Goal: Information Seeking & Learning: Learn about a topic

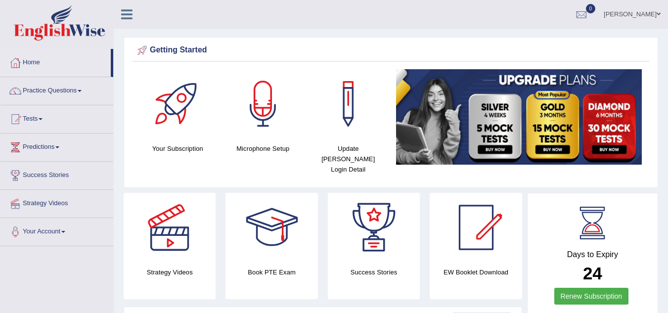
click at [43, 119] on span at bounding box center [41, 119] width 4 height 2
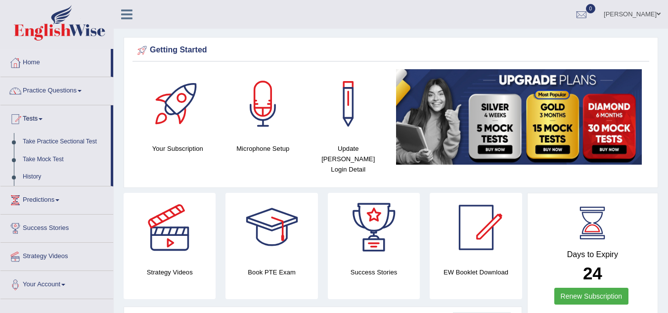
click at [49, 139] on link "Take Practice Sectional Test" at bounding box center [64, 142] width 92 height 18
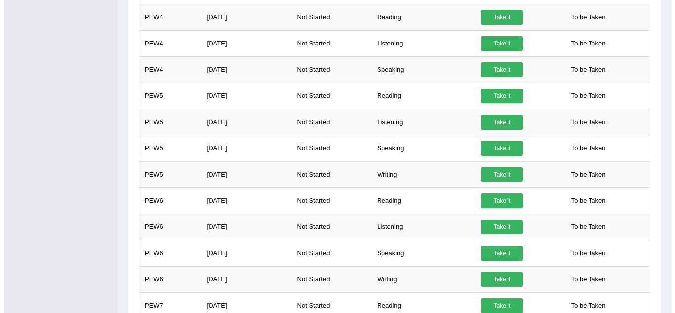
scroll to position [316, 0]
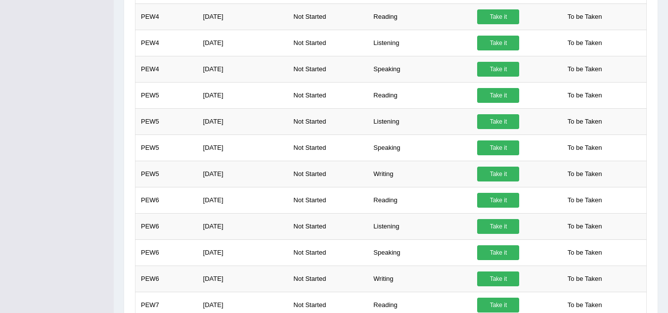
click at [502, 176] on link "Take it" at bounding box center [498, 174] width 42 height 15
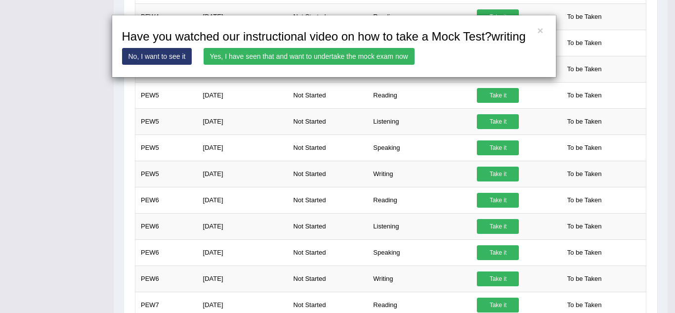
click at [282, 56] on link "Yes, I have seen that and want to undertake the mock exam now" at bounding box center [309, 56] width 211 height 17
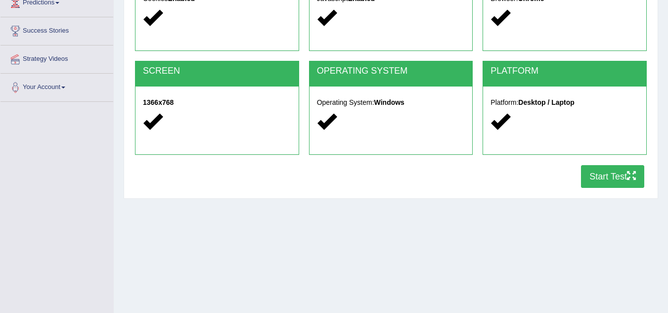
scroll to position [158, 0]
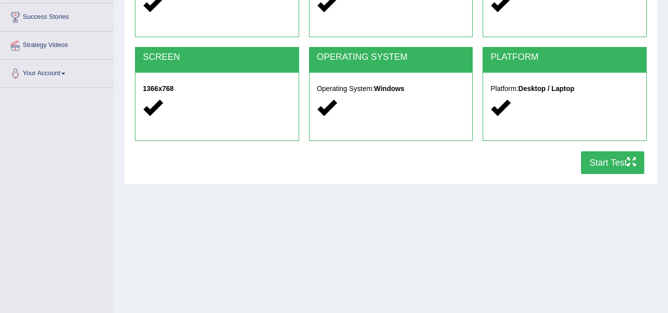
click at [619, 165] on button "Start Test" at bounding box center [612, 162] width 63 height 23
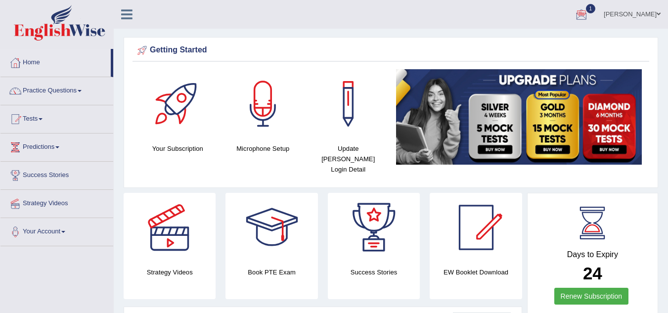
click at [589, 18] on div at bounding box center [581, 14] width 15 height 15
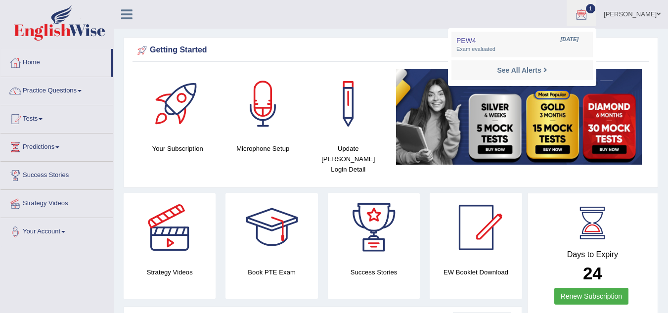
click at [541, 74] on strong "See All Alerts" at bounding box center [519, 70] width 44 height 8
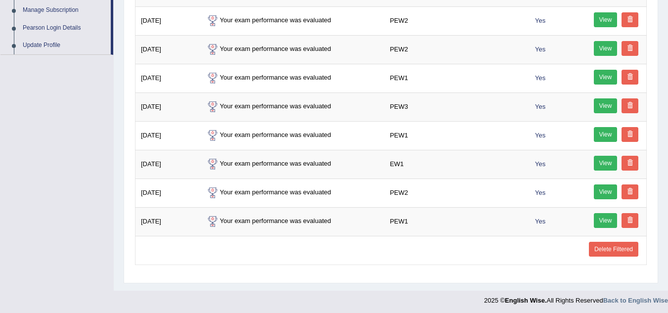
scroll to position [300, 0]
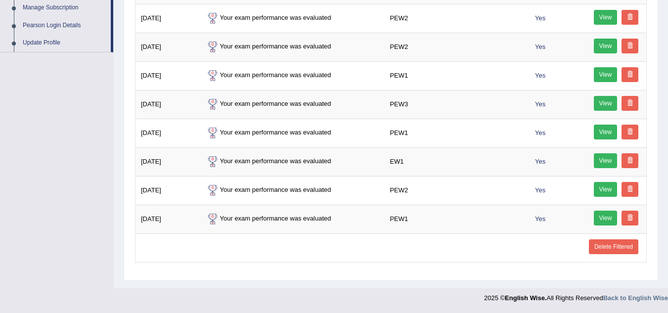
click at [607, 22] on link "View" at bounding box center [606, 17] width 24 height 15
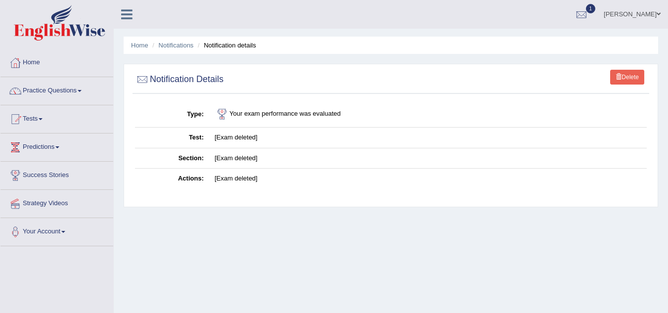
click at [622, 75] on link "Delete" at bounding box center [627, 77] width 34 height 15
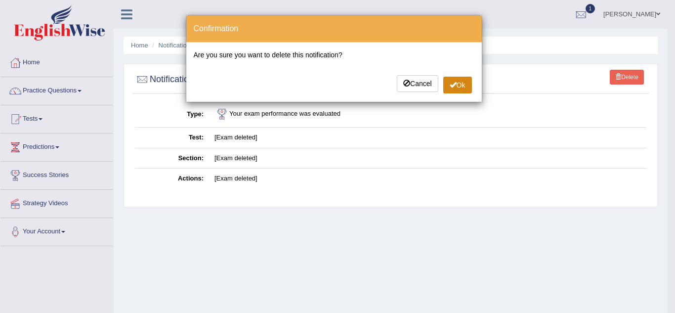
click at [459, 88] on button "Ok" at bounding box center [458, 85] width 29 height 17
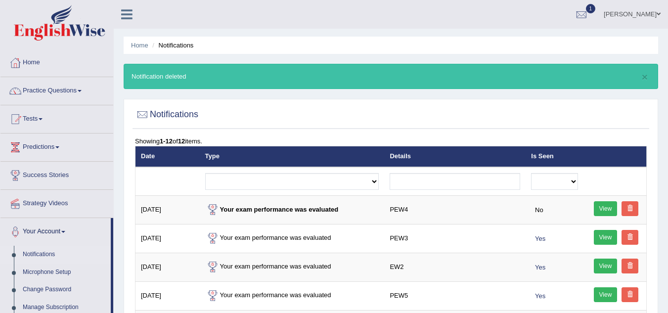
click at [603, 208] on link "View" at bounding box center [606, 208] width 24 height 15
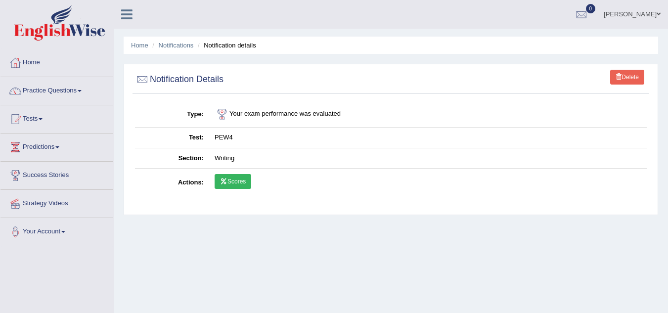
click at [235, 182] on link "Scores" at bounding box center [233, 181] width 37 height 15
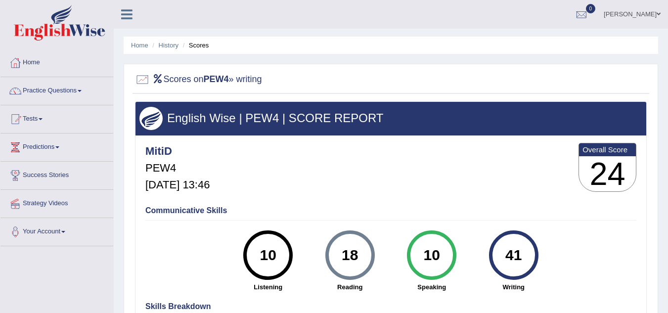
drag, startPoint x: 0, startPoint y: 0, endPoint x: 235, endPoint y: 139, distance: 272.9
click at [235, 139] on div "MitiD PEW4 Oct 8, 2025, 13:46 Overall Score 24 Communicative Skills 10 Listenin…" at bounding box center [390, 137] width 511 height 5
click at [292, 189] on div "MitiD PEW4 Oct 8, 2025, 13:46 Overall Score 24" at bounding box center [391, 169] width 496 height 59
click at [82, 91] on span at bounding box center [80, 91] width 4 height 2
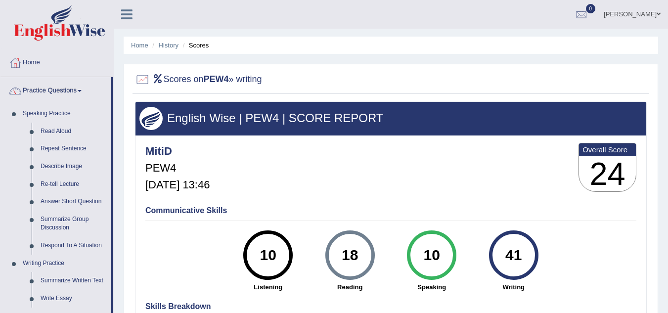
click at [56, 132] on link "Read Aloud" at bounding box center [73, 132] width 75 height 18
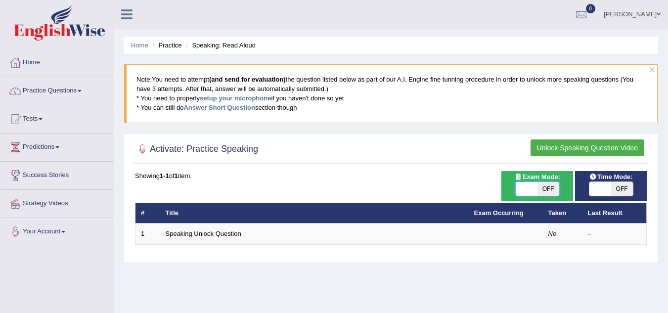
click at [534, 192] on span at bounding box center [527, 189] width 22 height 14
click at [569, 147] on button "Unlock Speaking Question Video" at bounding box center [588, 147] width 114 height 17
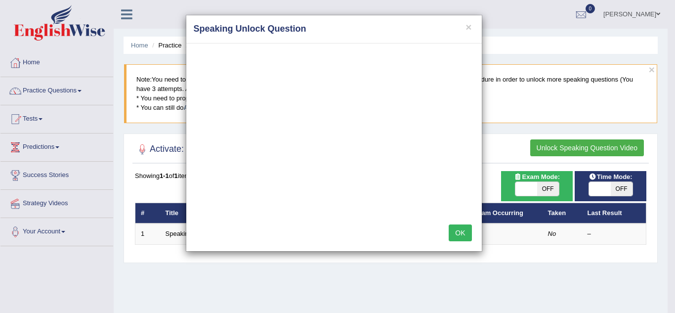
click at [461, 234] on button "OK" at bounding box center [460, 233] width 23 height 17
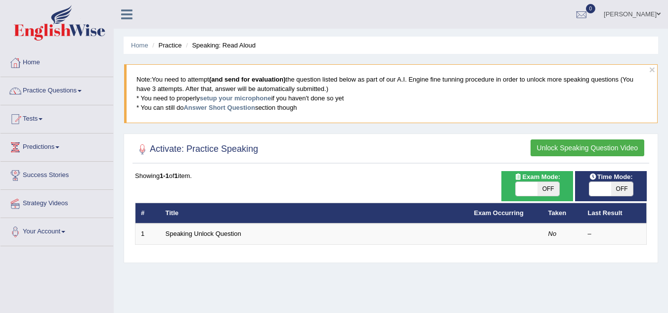
click at [548, 189] on span "OFF" at bounding box center [549, 189] width 22 height 14
checkbox input "true"
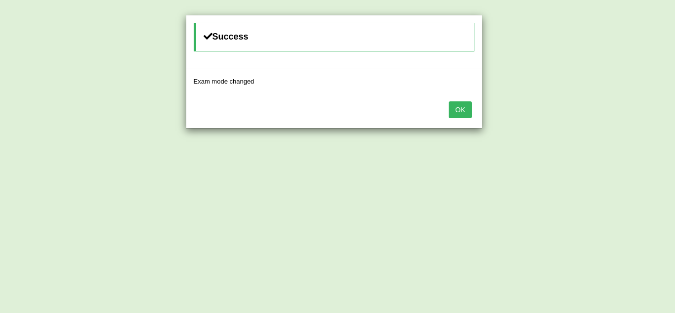
click at [468, 112] on button "OK" at bounding box center [460, 109] width 23 height 17
drag, startPoint x: 602, startPoint y: 189, endPoint x: 476, endPoint y: 133, distance: 137.7
click at [476, 133] on div "Success Time mode changed OK" at bounding box center [337, 156] width 675 height 313
click at [468, 114] on button "OK" at bounding box center [460, 109] width 23 height 17
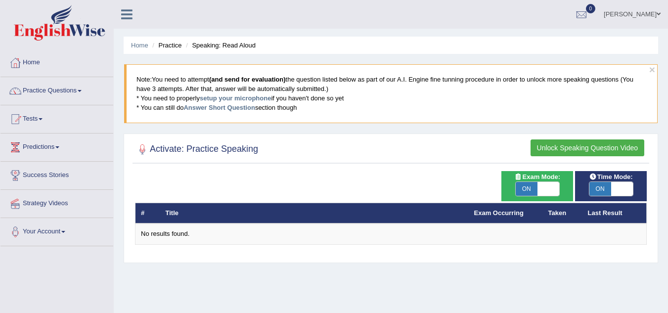
click at [569, 147] on button "Unlock Speaking Question Video" at bounding box center [588, 147] width 114 height 17
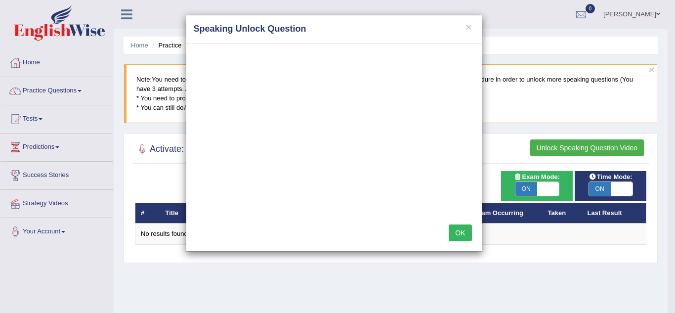
click at [455, 231] on button "OK" at bounding box center [460, 233] width 23 height 17
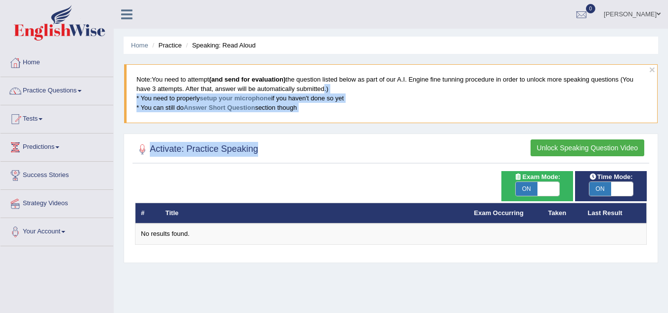
drag, startPoint x: 321, startPoint y: 85, endPoint x: 306, endPoint y: 137, distance: 54.1
click at [306, 137] on div "Home Practice Speaking: Read Aloud × Note: You need to attempt (and send for ev…" at bounding box center [391, 247] width 554 height 495
click at [490, 260] on div "Activate: Practice Speaking Unlock Speaking Question Video Time Mode: ON OFF Ex…" at bounding box center [391, 199] width 535 height 130
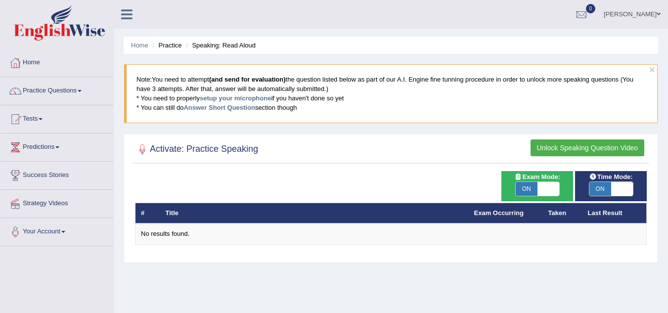
click at [514, 273] on div "Home Practice Speaking: Read Aloud × Note: You need to attempt (and send for ev…" at bounding box center [391, 247] width 554 height 495
click at [481, 178] on div "# Title Exam Occurring Taken Last Result No results found." at bounding box center [391, 208] width 512 height 74
click at [566, 148] on button "Unlock Speaking Question Video" at bounding box center [588, 147] width 114 height 17
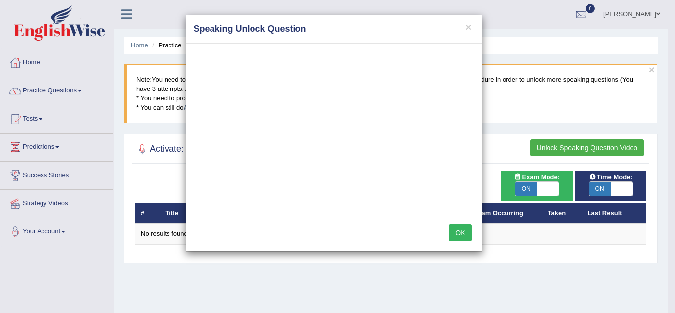
click at [465, 234] on button "OK" at bounding box center [460, 233] width 23 height 17
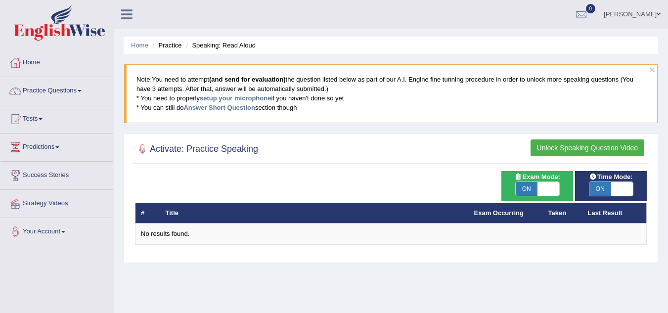
click at [137, 44] on link "Home" at bounding box center [139, 45] width 17 height 7
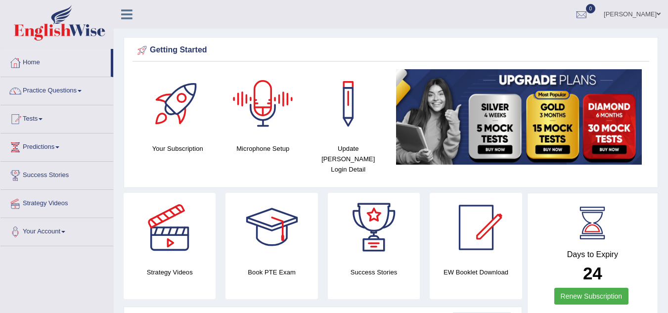
click at [260, 108] on div at bounding box center [262, 103] width 69 height 69
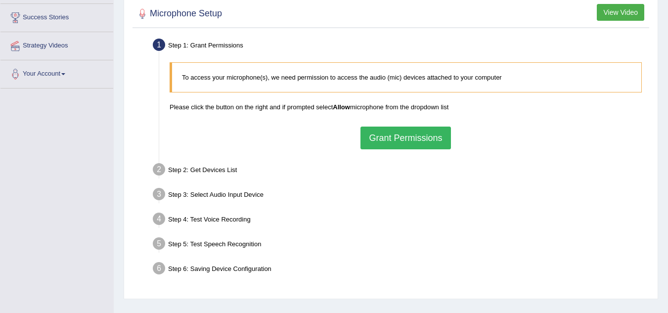
scroll to position [158, 0]
click at [387, 138] on button "Grant Permissions" at bounding box center [405, 137] width 90 height 23
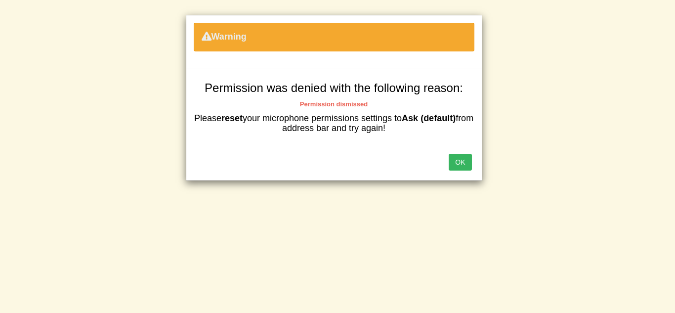
click at [461, 167] on button "OK" at bounding box center [460, 162] width 23 height 17
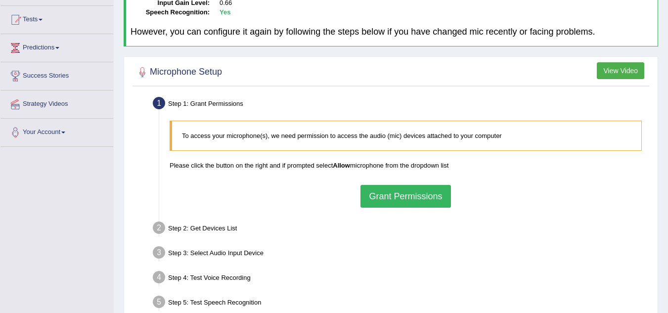
scroll to position [87, 0]
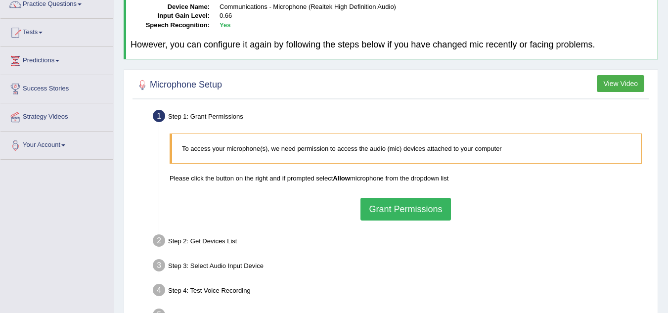
click at [397, 204] on button "Grant Permissions" at bounding box center [405, 209] width 90 height 23
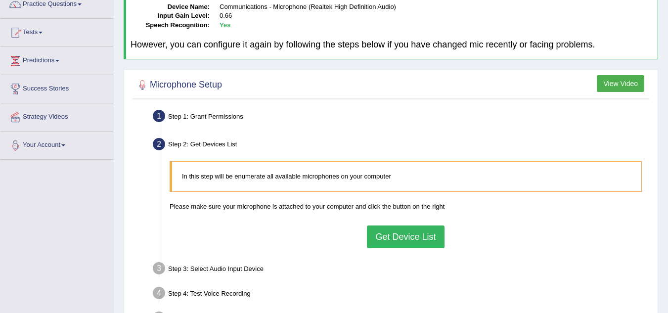
click at [417, 237] on button "Get Device List" at bounding box center [405, 236] width 77 height 23
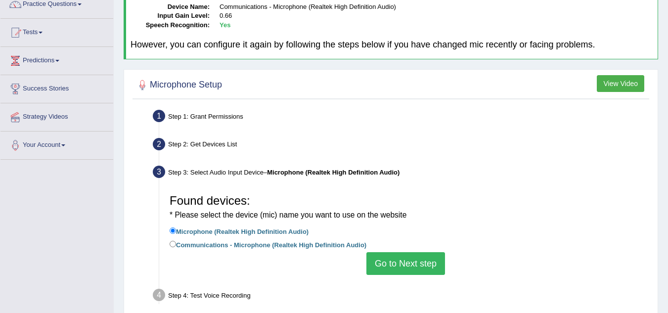
click at [393, 266] on button "Go to Next step" at bounding box center [405, 263] width 79 height 23
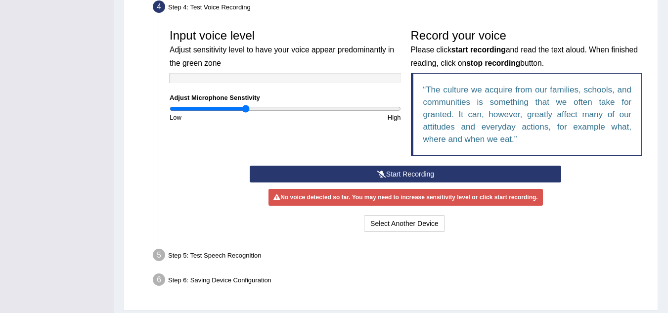
scroll to position [284, 0]
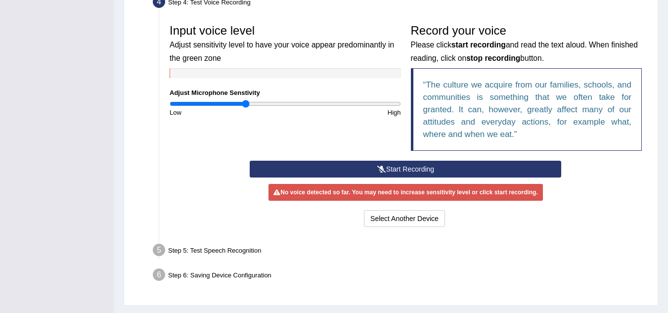
click at [404, 165] on button "Start Recording" at bounding box center [406, 169] width 312 height 17
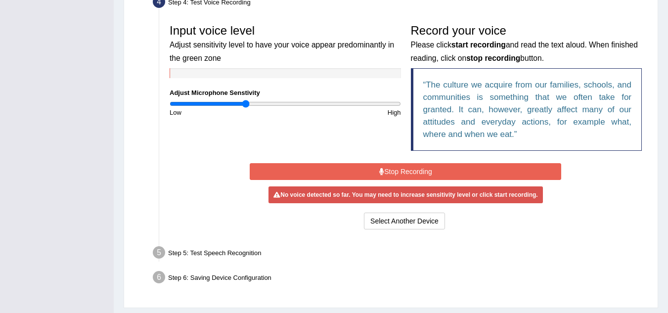
click at [399, 171] on button "Stop Recording" at bounding box center [406, 171] width 312 height 17
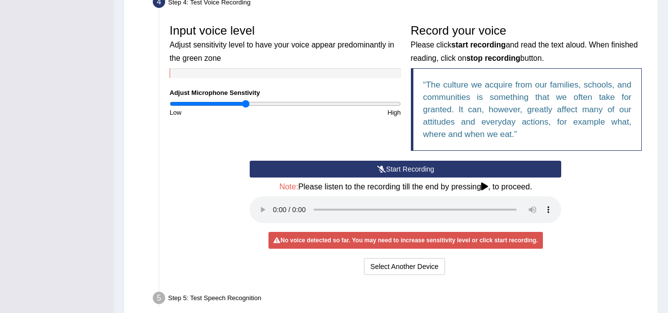
click at [399, 171] on button "Start Recording" at bounding box center [406, 169] width 312 height 17
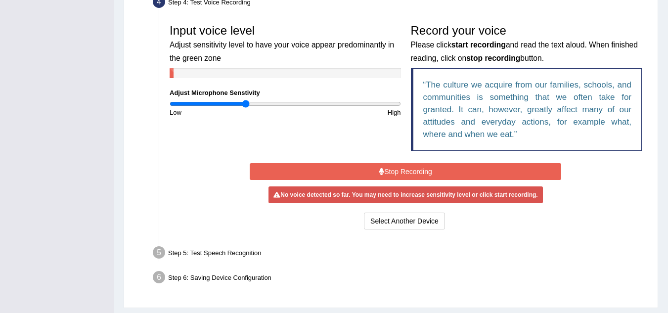
click at [399, 171] on button "Stop Recording" at bounding box center [406, 171] width 312 height 17
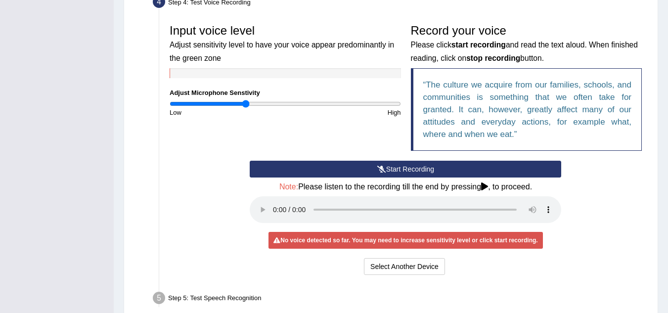
click at [371, 167] on button "Start Recording" at bounding box center [406, 169] width 312 height 17
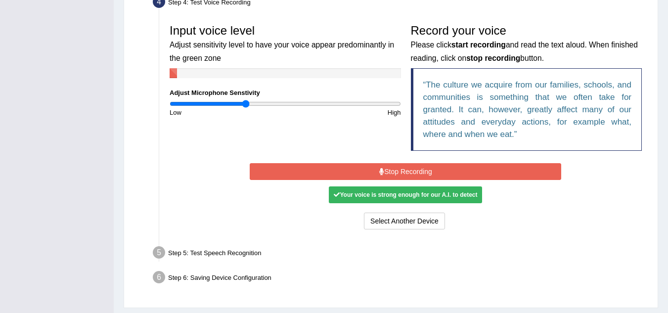
click at [372, 172] on button "Stop Recording" at bounding box center [406, 171] width 312 height 17
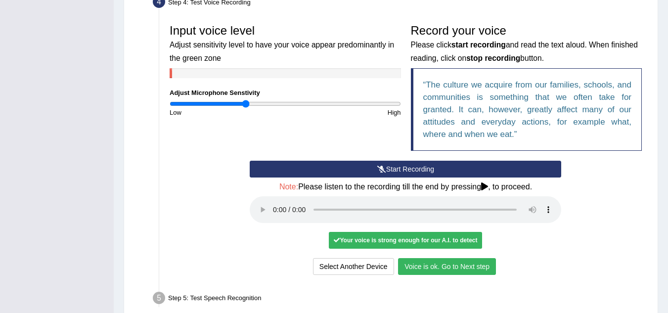
click at [421, 267] on button "Voice is ok. Go to Next step" at bounding box center [447, 266] width 98 height 17
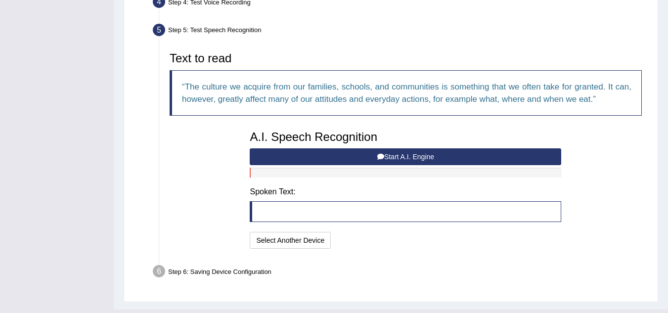
click at [413, 156] on button "Start A.I. Engine" at bounding box center [406, 156] width 312 height 17
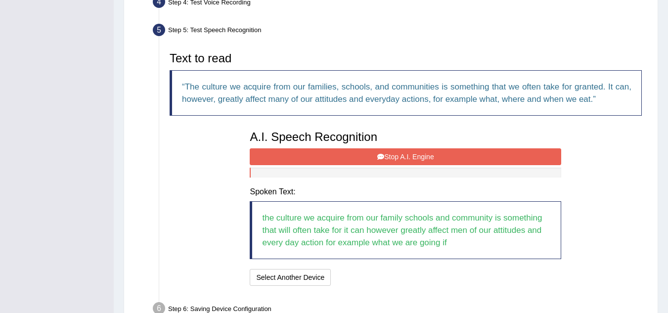
click at [413, 156] on button "Stop A.I. Engine" at bounding box center [406, 156] width 312 height 17
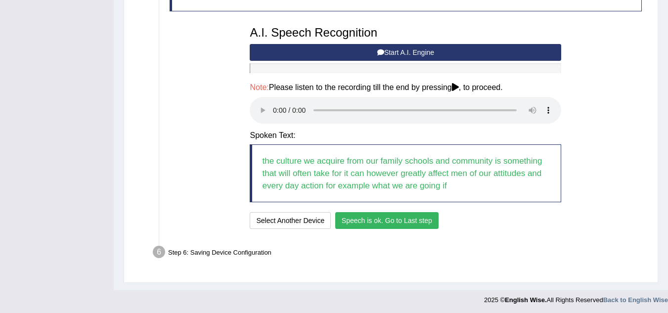
scroll to position [391, 0]
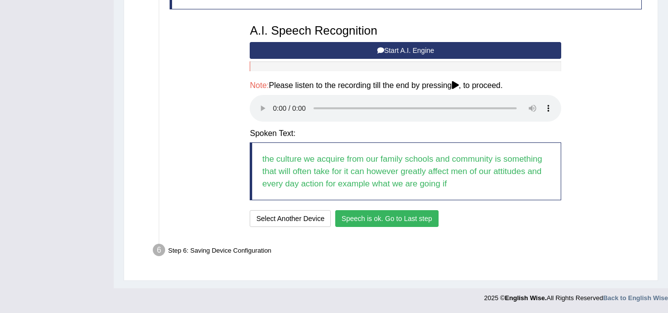
click at [404, 220] on button "Speech is ok. Go to Last step" at bounding box center [386, 218] width 103 height 17
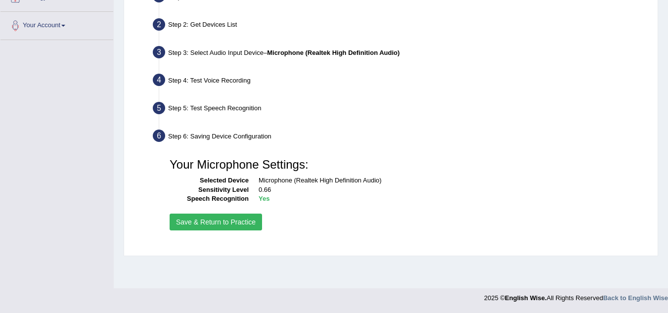
scroll to position [206, 0]
click at [225, 222] on button "Save & Return to Practice" at bounding box center [216, 222] width 92 height 17
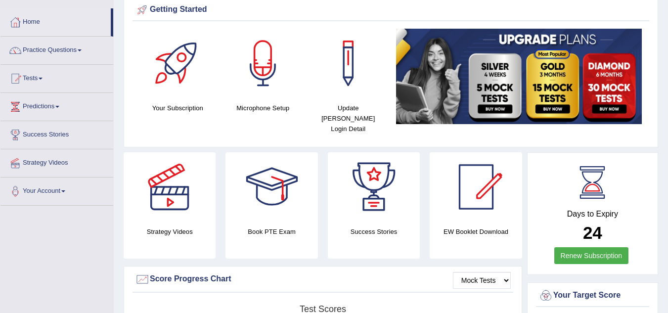
scroll to position [40, 0]
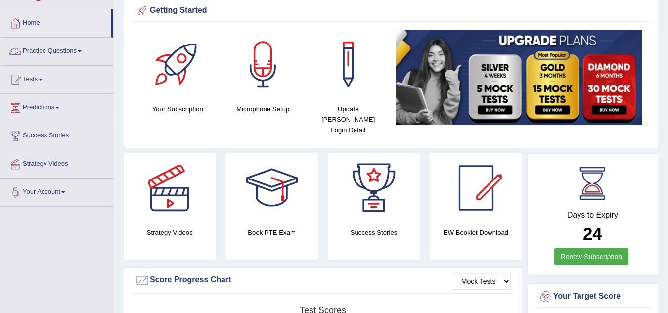
click at [82, 50] on span at bounding box center [80, 51] width 4 height 2
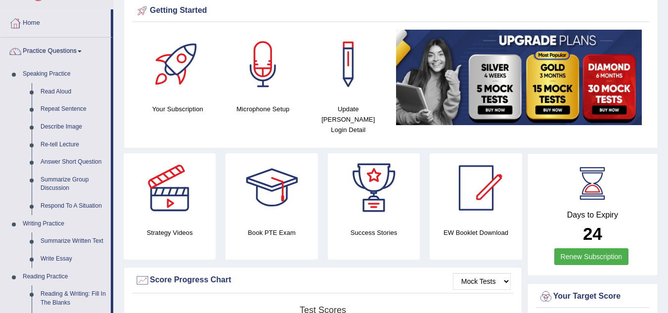
click at [59, 91] on link "Read Aloud" at bounding box center [73, 92] width 75 height 18
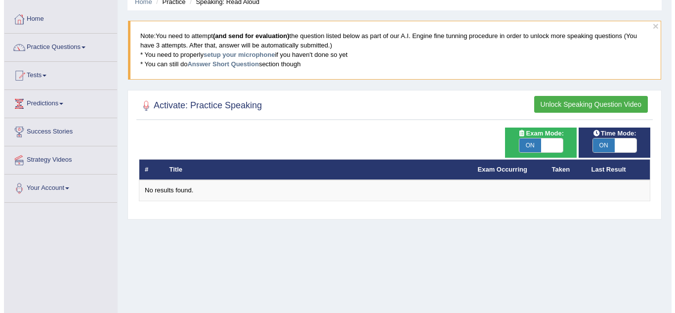
scroll to position [40, 0]
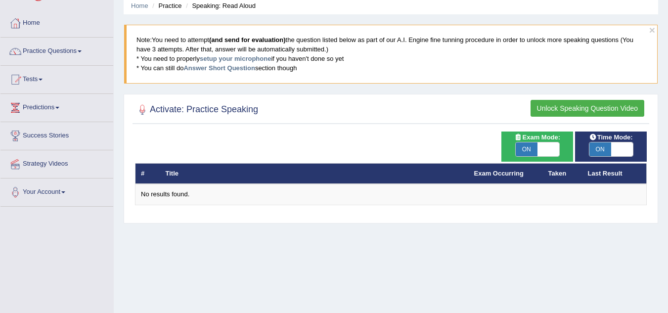
click at [610, 107] on button "Unlock Speaking Question Video" at bounding box center [588, 108] width 114 height 17
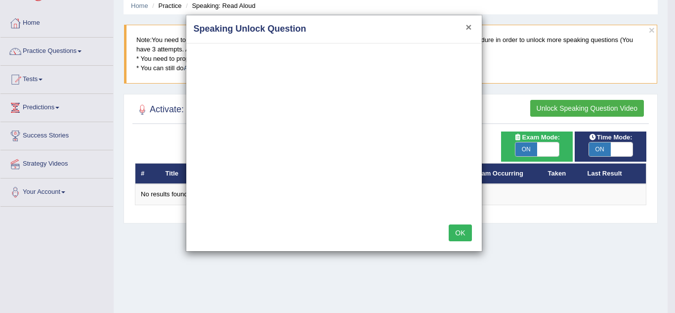
click at [469, 27] on button "×" at bounding box center [469, 27] width 6 height 10
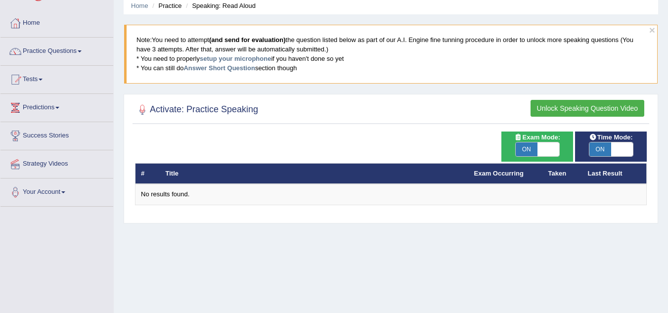
click at [527, 150] on span "ON" at bounding box center [527, 149] width 22 height 14
checkbox input "false"
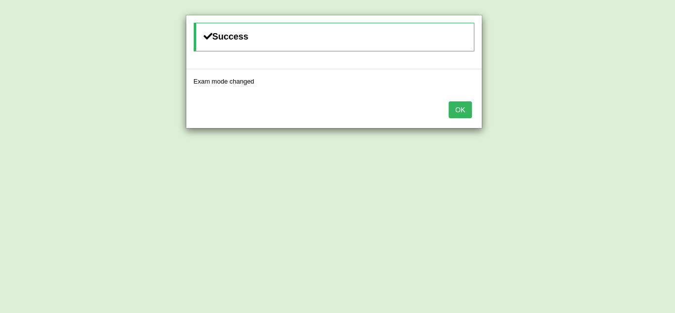
click at [465, 115] on button "OK" at bounding box center [460, 109] width 23 height 17
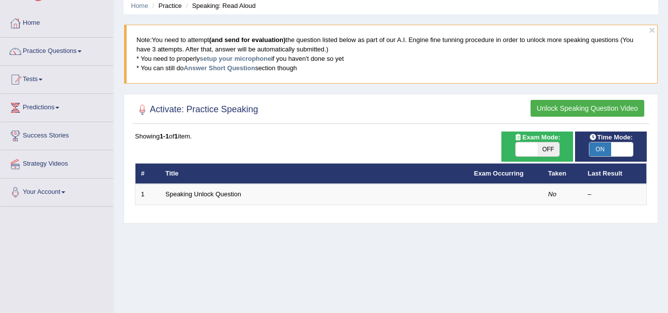
click at [604, 150] on span "ON" at bounding box center [600, 149] width 22 height 14
checkbox input "false"
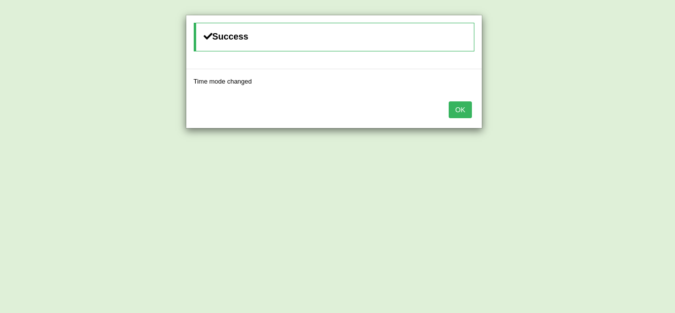
click at [465, 115] on button "OK" at bounding box center [460, 109] width 23 height 17
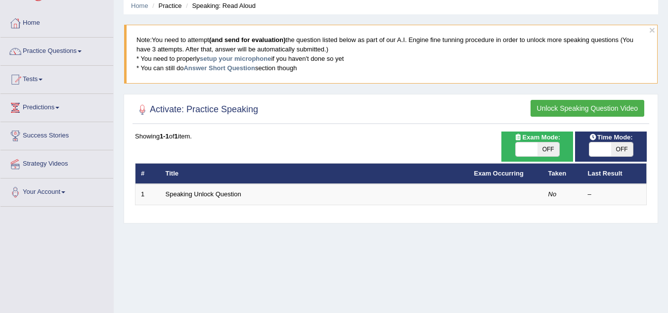
click at [191, 195] on link "Speaking Unlock Question" at bounding box center [204, 193] width 76 height 7
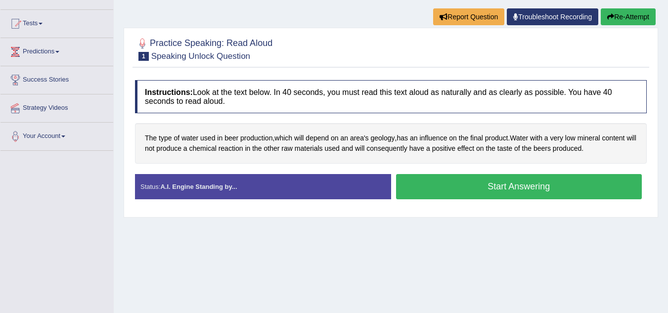
scroll to position [99, 0]
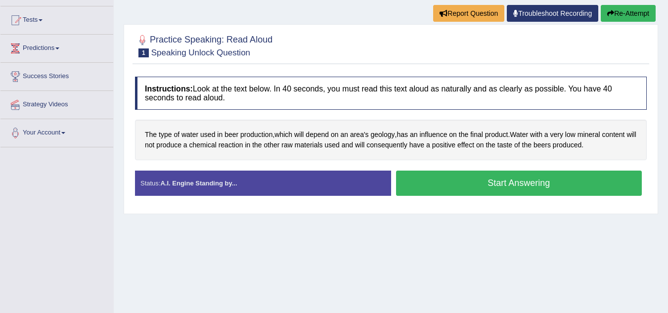
click at [519, 184] on button "Start Answering" at bounding box center [519, 183] width 246 height 25
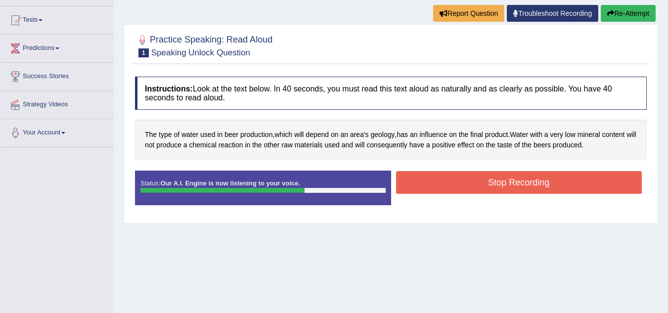
click at [519, 184] on button "Stop Recording" at bounding box center [519, 182] width 246 height 23
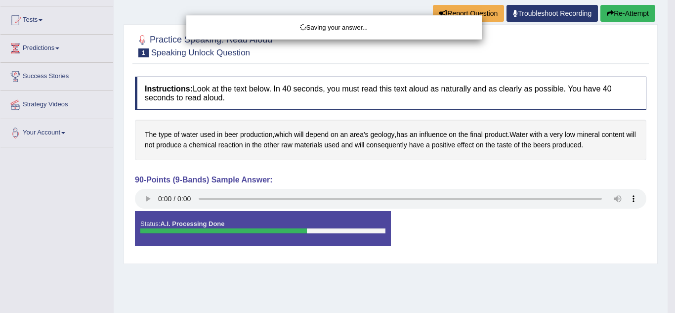
click at [145, 199] on div "Saving your answer..." at bounding box center [337, 156] width 675 height 313
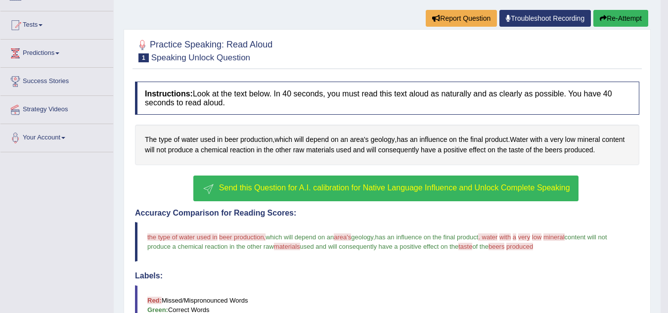
scroll to position [92, 0]
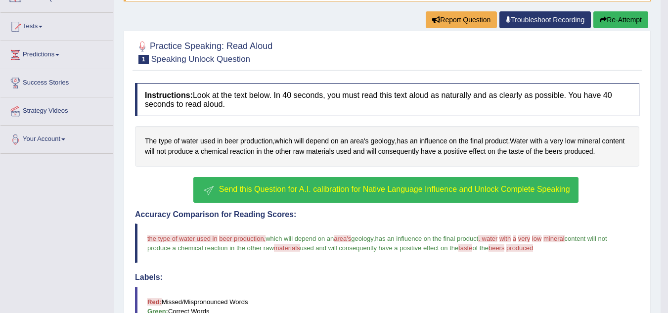
click at [608, 18] on button "Re-Attempt" at bounding box center [620, 19] width 55 height 17
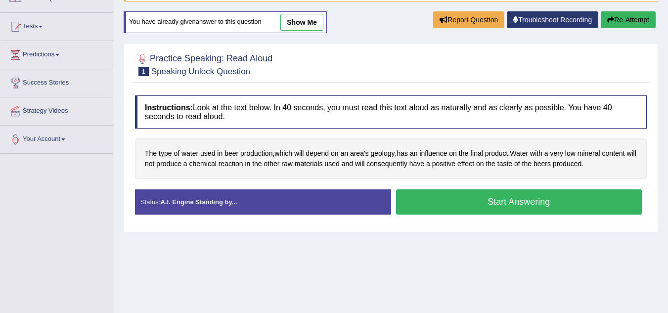
click at [487, 203] on button "Start Answering" at bounding box center [519, 201] width 246 height 25
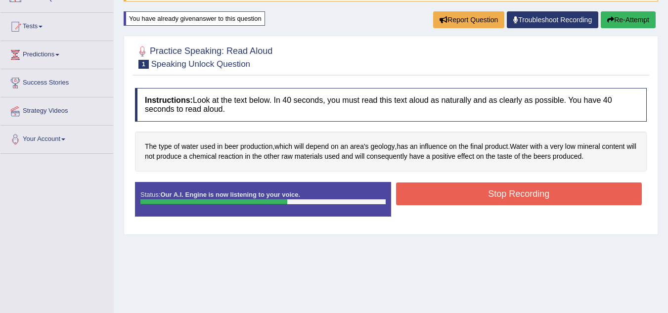
click at [487, 203] on button "Stop Recording" at bounding box center [519, 193] width 246 height 23
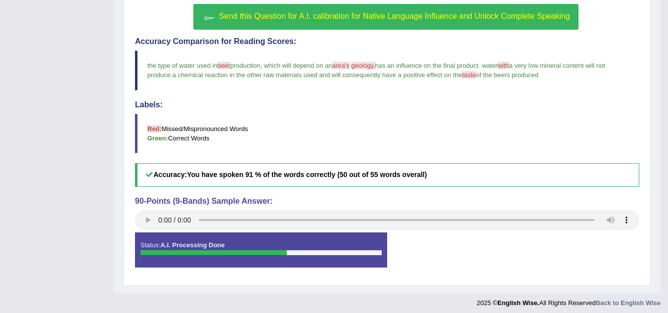
scroll to position [275, 0]
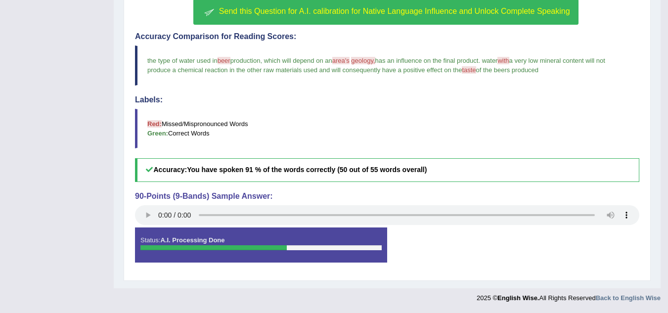
click at [463, 14] on span "Send this Question for A.I. calibration for Native Language Influence and Unloc…" at bounding box center [394, 11] width 351 height 8
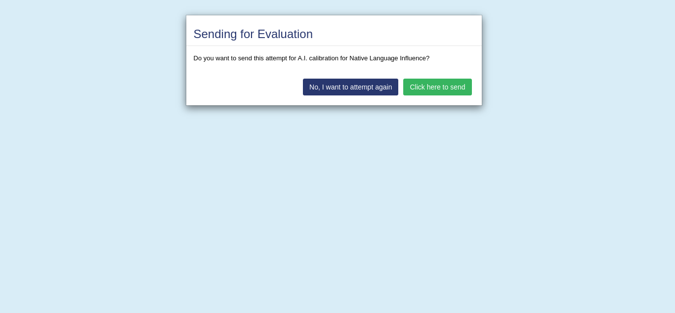
click at [437, 88] on button "Click here to send" at bounding box center [438, 87] width 68 height 17
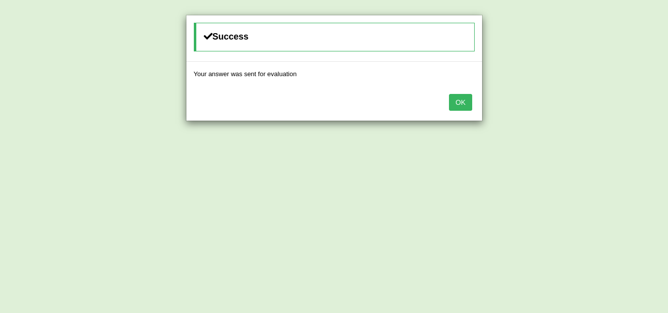
click at [459, 101] on button "OK" at bounding box center [460, 102] width 23 height 17
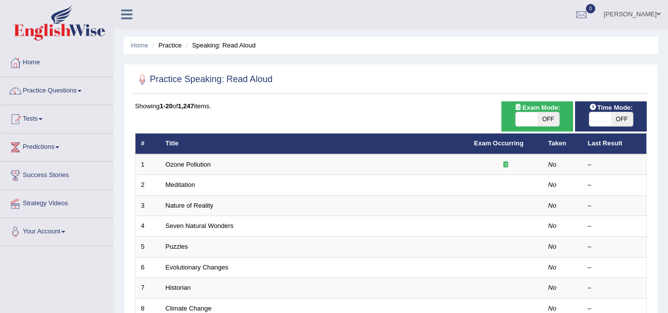
click at [215, 207] on td "Nature of Reality" at bounding box center [314, 205] width 309 height 21
click at [202, 204] on link "Nature of Reality" at bounding box center [190, 205] width 48 height 7
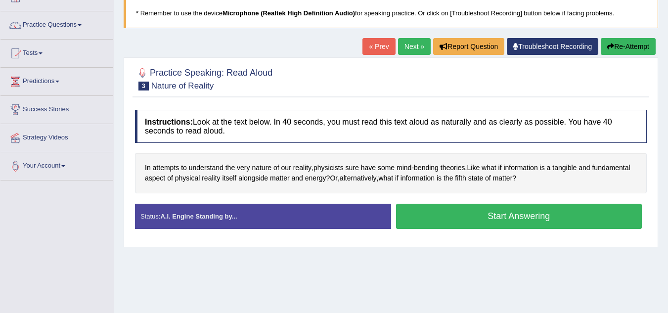
scroll to position [79, 0]
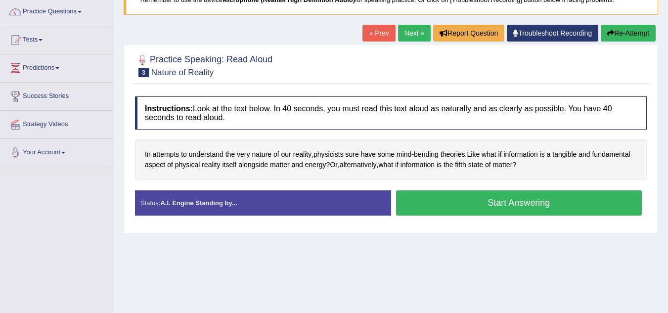
click at [511, 206] on button "Start Answering" at bounding box center [519, 202] width 246 height 25
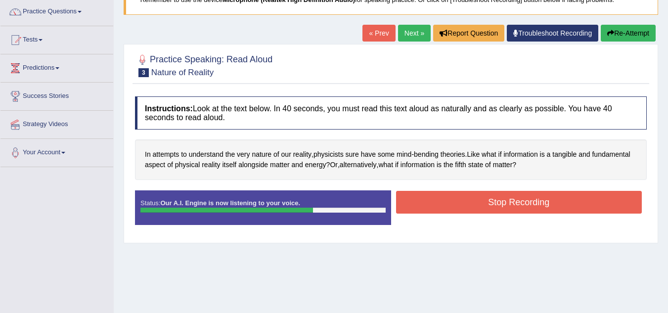
click at [511, 206] on button "Stop Recording" at bounding box center [519, 202] width 246 height 23
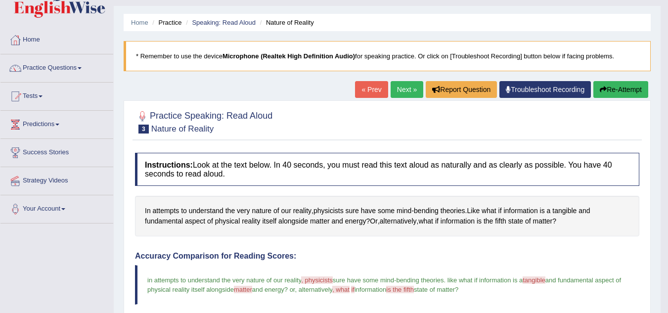
scroll to position [20, 0]
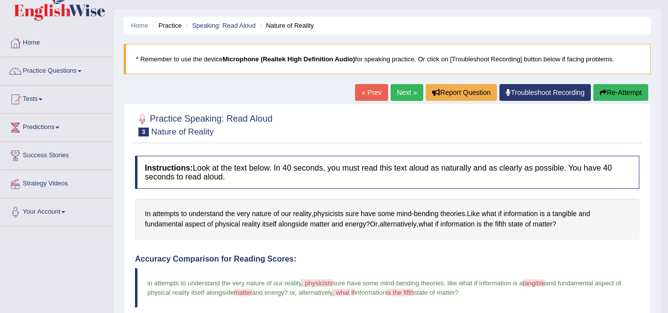
click at [401, 94] on link "Next »" at bounding box center [407, 92] width 33 height 17
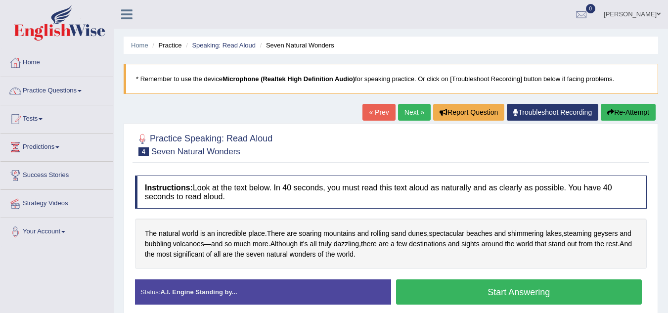
click at [487, 291] on button "Start Answering" at bounding box center [519, 291] width 246 height 25
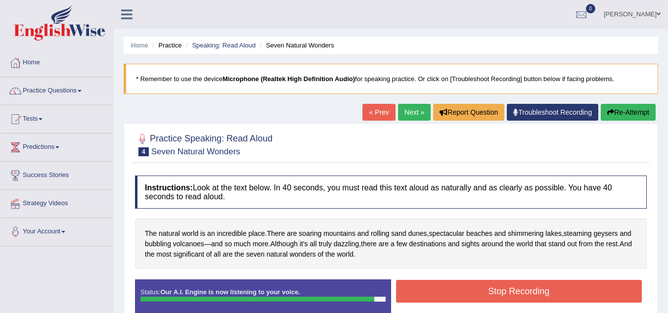
click at [487, 291] on button "Stop Recording" at bounding box center [519, 291] width 246 height 23
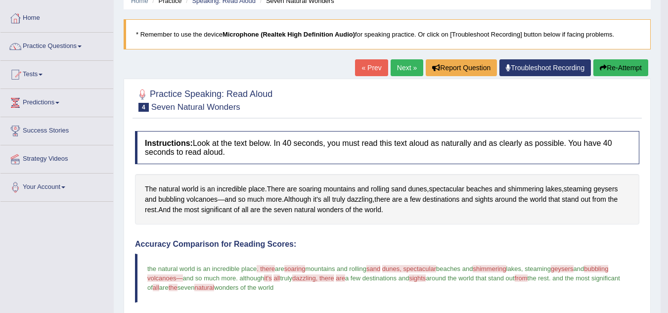
scroll to position [40, 0]
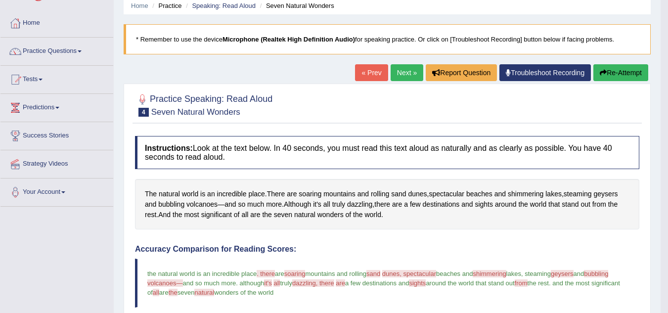
click at [610, 71] on button "Re-Attempt" at bounding box center [620, 72] width 55 height 17
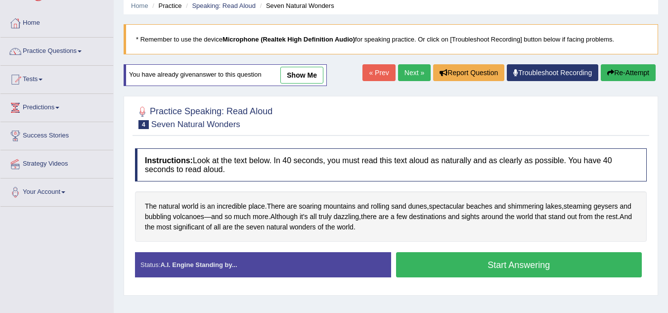
click at [551, 265] on button "Start Answering" at bounding box center [519, 264] width 246 height 25
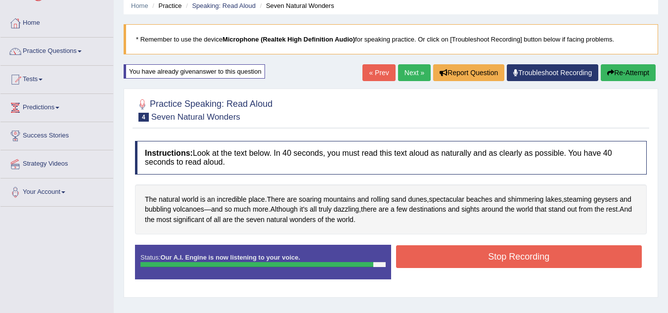
click at [551, 265] on button "Stop Recording" at bounding box center [519, 256] width 246 height 23
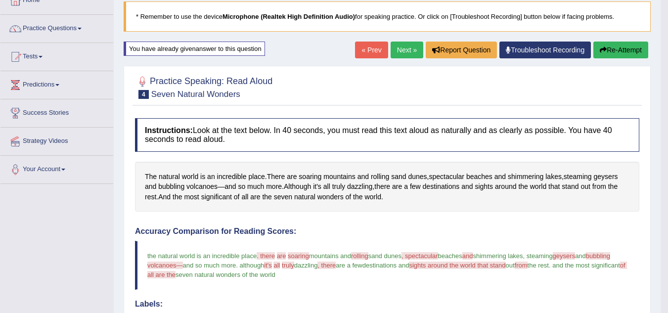
scroll to position [59, 0]
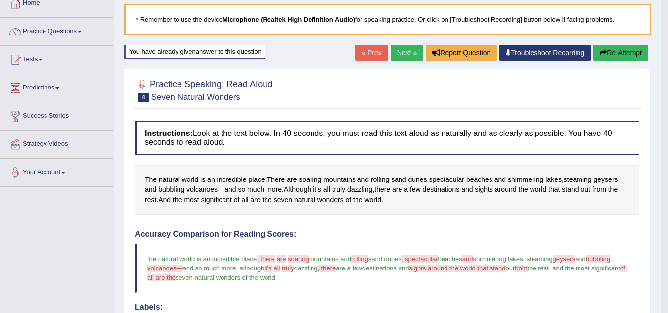
click at [620, 54] on button "Re-Attempt" at bounding box center [620, 53] width 55 height 17
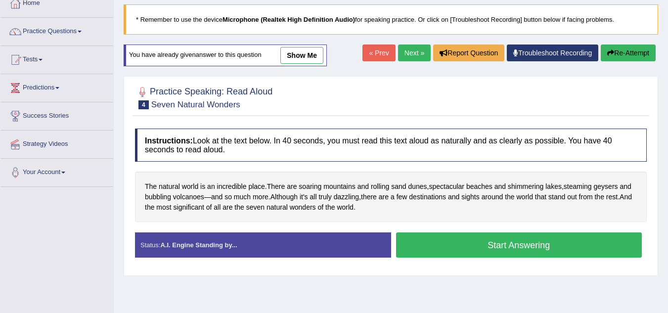
click at [468, 246] on button "Start Answering" at bounding box center [519, 244] width 246 height 25
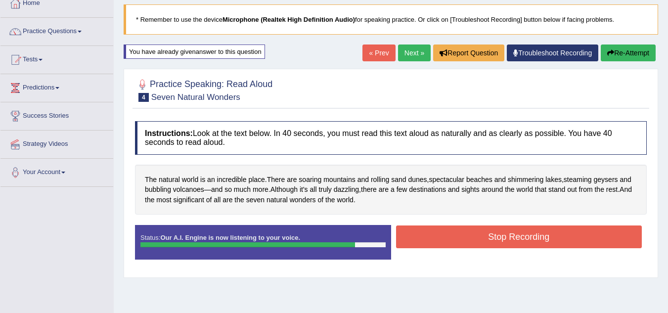
click at [468, 246] on button "Stop Recording" at bounding box center [519, 236] width 246 height 23
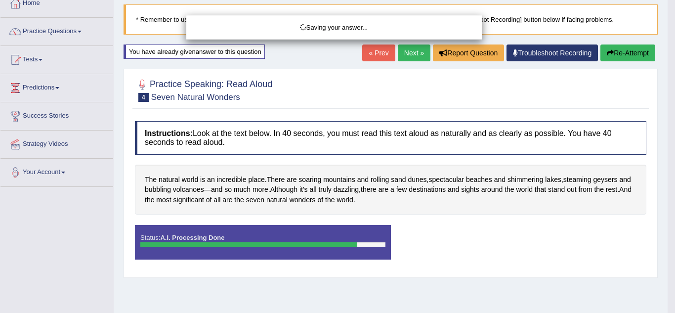
click at [668, 275] on div "Saving your answer..." at bounding box center [337, 156] width 675 height 313
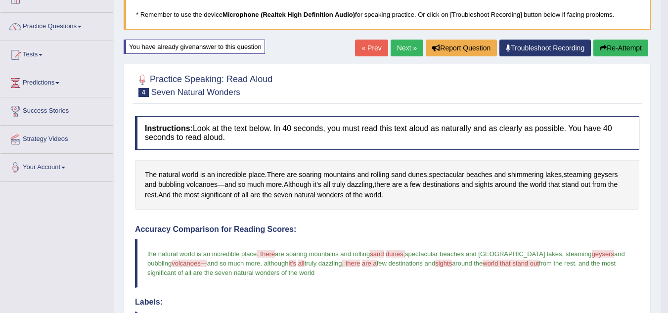
scroll to position [47, 0]
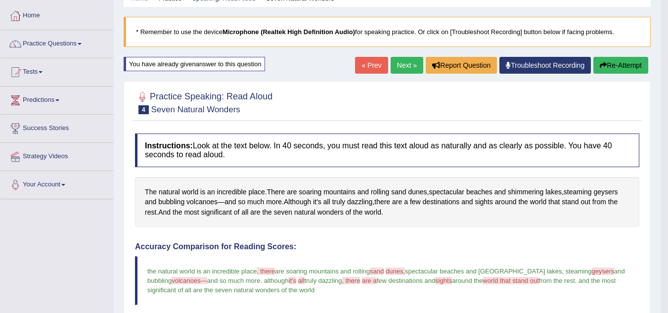
click at [398, 61] on link "Next »" at bounding box center [407, 65] width 33 height 17
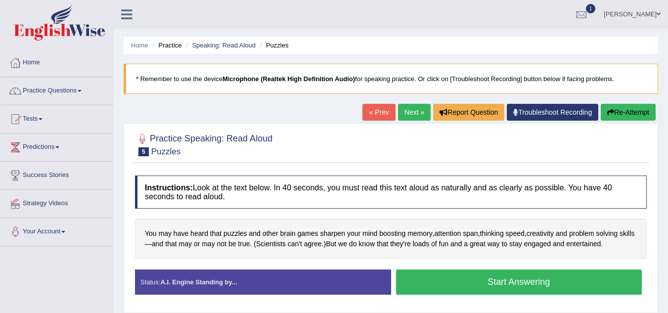
click at [446, 293] on button "Start Answering" at bounding box center [519, 282] width 246 height 25
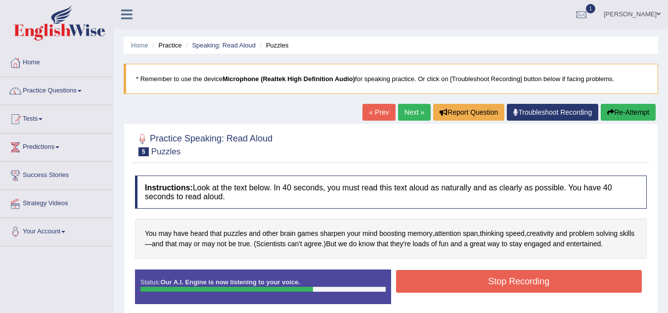
click at [446, 293] on div "Stop Recording" at bounding box center [519, 282] width 256 height 25
click at [455, 288] on button "Stop Recording" at bounding box center [519, 281] width 246 height 23
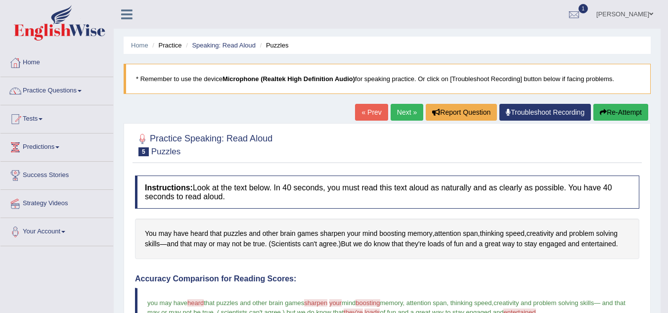
click at [588, 8] on span "1" at bounding box center [584, 8] width 10 height 9
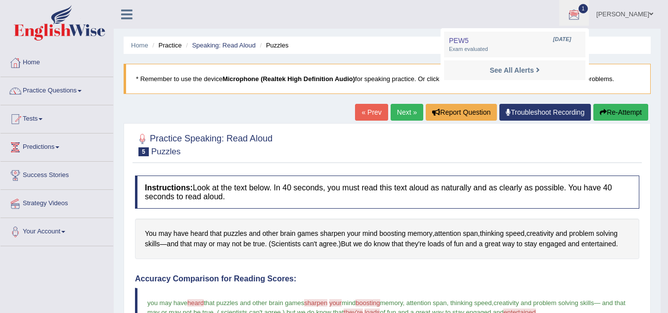
click at [534, 68] on strong "See All Alerts" at bounding box center [512, 70] width 44 height 8
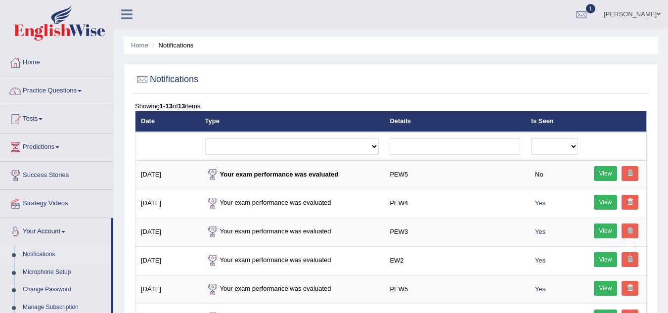
click at [601, 174] on link "View" at bounding box center [606, 173] width 24 height 15
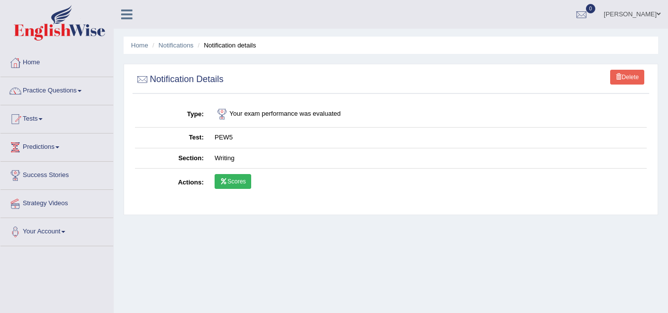
click at [240, 184] on link "Scores" at bounding box center [233, 181] width 37 height 15
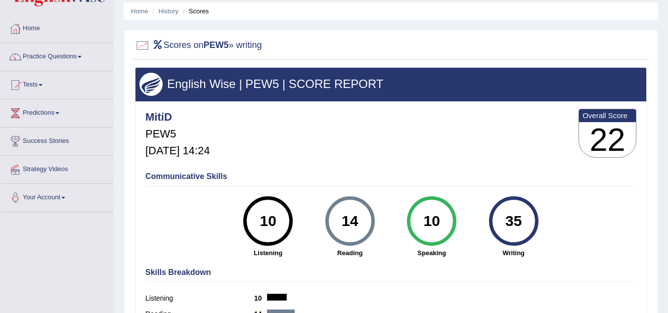
scroll to position [28, 0]
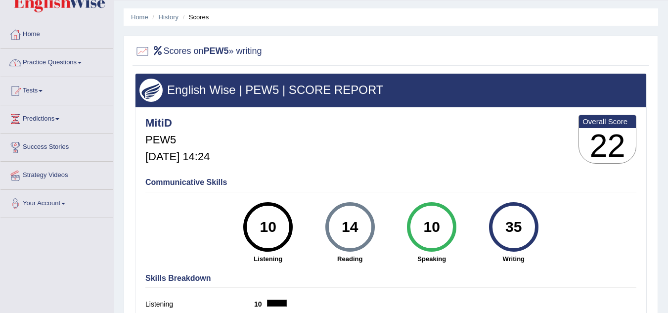
click at [82, 63] on span at bounding box center [80, 63] width 4 height 2
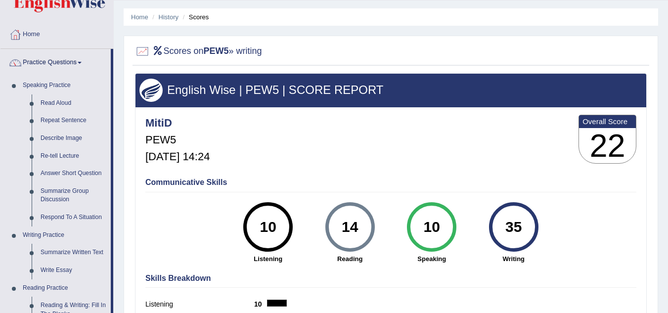
click at [67, 103] on link "Read Aloud" at bounding box center [73, 103] width 75 height 18
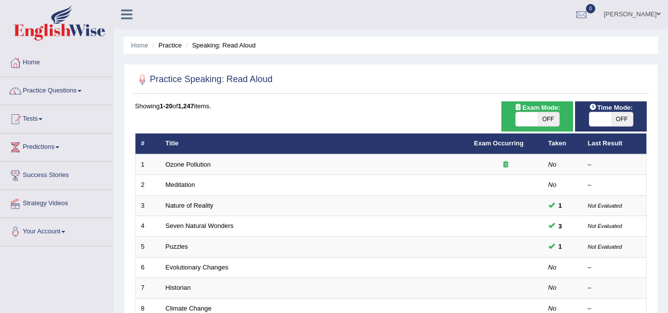
click at [212, 183] on td "Meditation" at bounding box center [314, 185] width 309 height 21
click at [183, 183] on link "Meditation" at bounding box center [181, 184] width 30 height 7
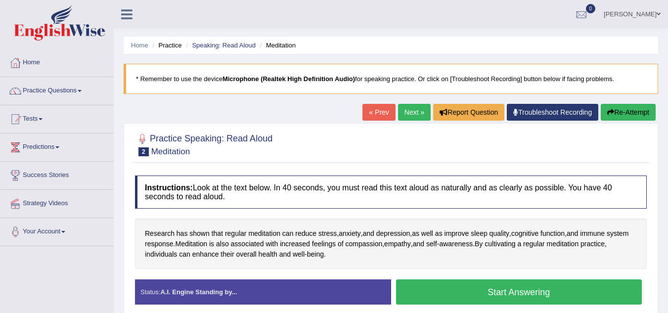
click at [477, 297] on button "Start Answering" at bounding box center [519, 291] width 246 height 25
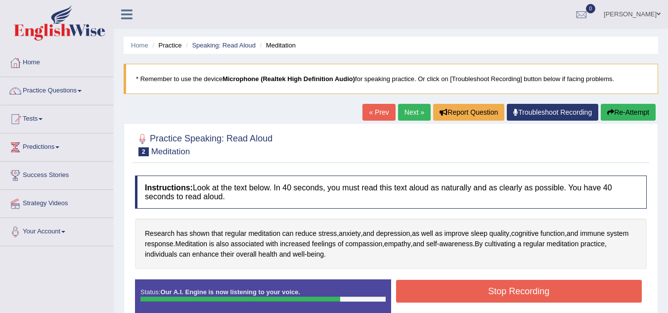
click at [477, 297] on button "Stop Recording" at bounding box center [519, 291] width 246 height 23
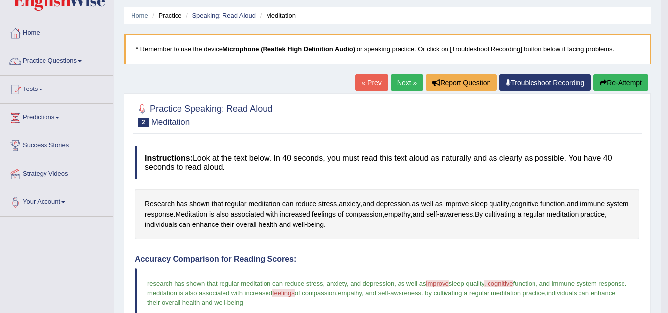
scroll to position [20, 0]
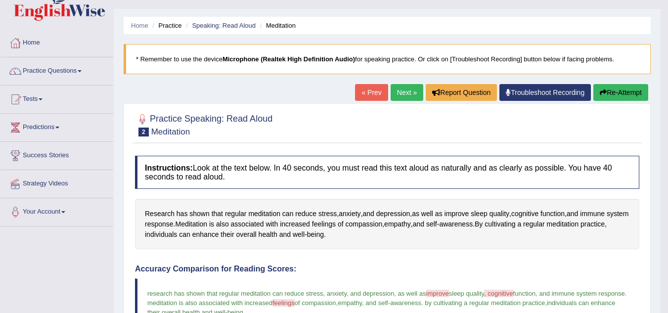
click at [405, 92] on link "Next »" at bounding box center [407, 92] width 33 height 17
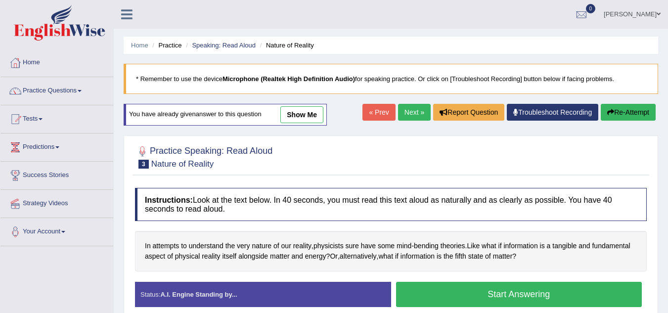
click at [502, 299] on button "Start Answering" at bounding box center [519, 294] width 246 height 25
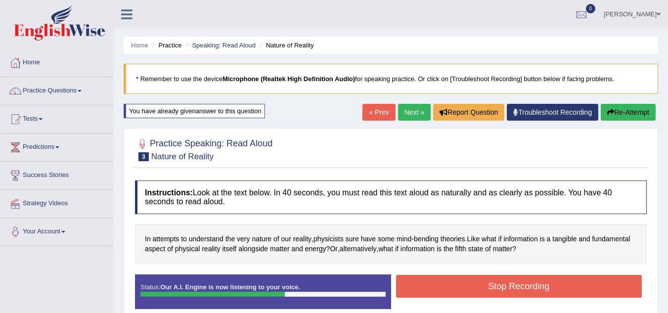
click at [513, 290] on button "Stop Recording" at bounding box center [519, 286] width 246 height 23
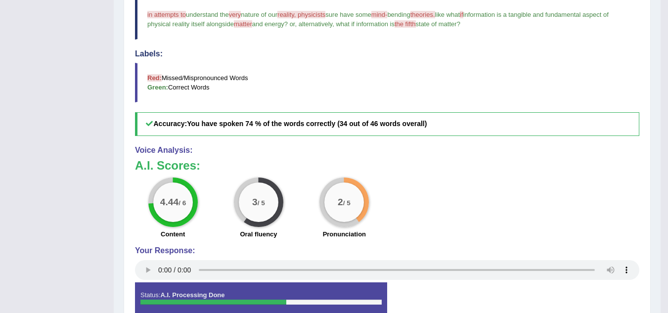
scroll to position [297, 0]
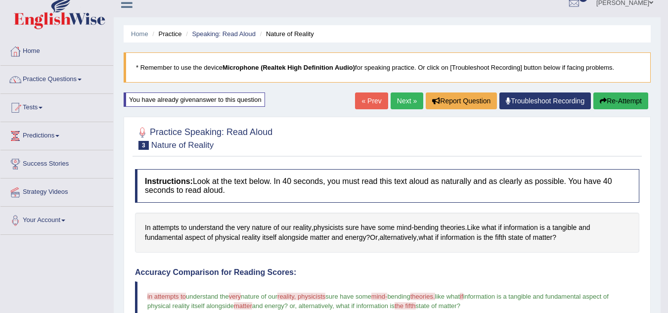
scroll to position [0, 0]
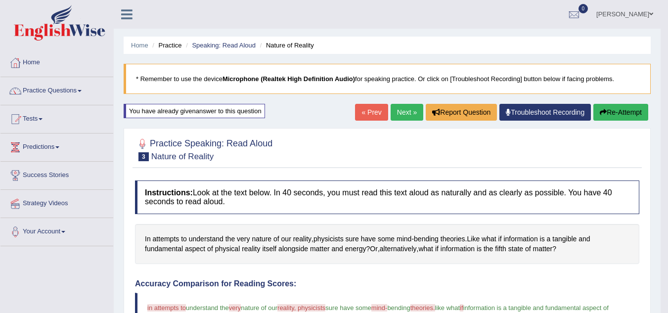
click at [412, 111] on link "Next »" at bounding box center [407, 112] width 33 height 17
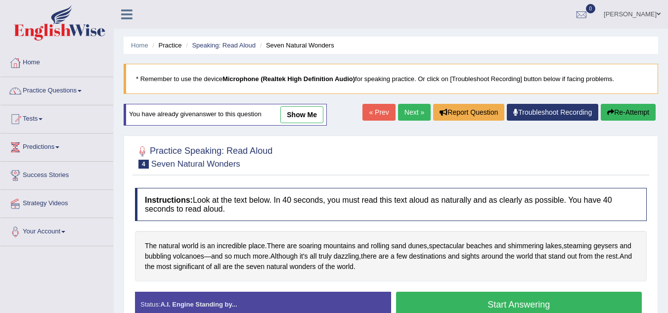
click at [412, 111] on link "Next »" at bounding box center [414, 112] width 33 height 17
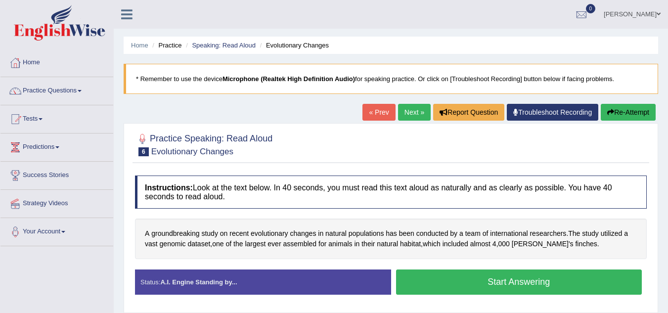
click at [447, 283] on button "Start Answering" at bounding box center [519, 282] width 246 height 25
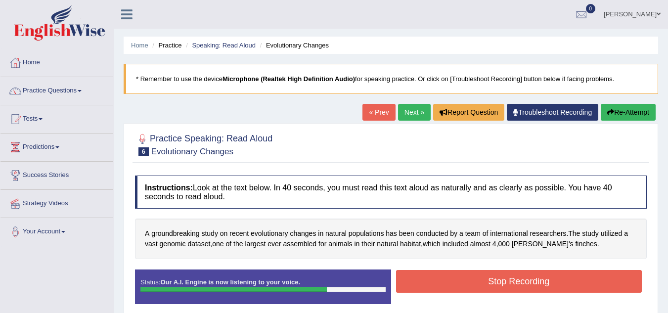
click at [447, 283] on button "Stop Recording" at bounding box center [519, 281] width 246 height 23
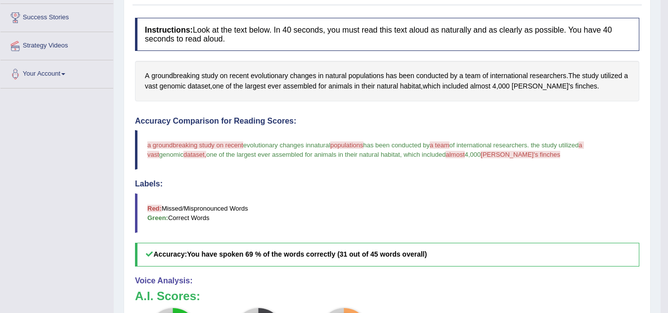
scroll to position [158, 0]
click at [175, 18] on h4 "Instructions: Look at the text below. In 40 seconds, you must read this text al…" at bounding box center [387, 33] width 504 height 33
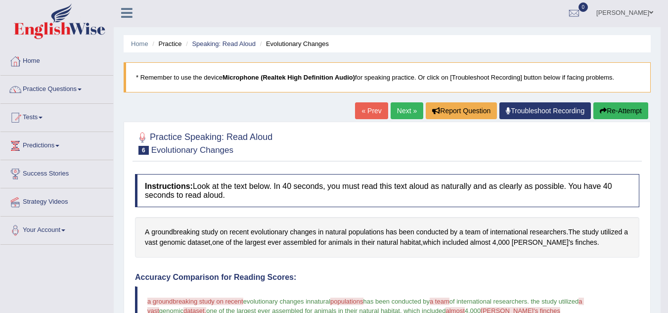
scroll to position [0, 0]
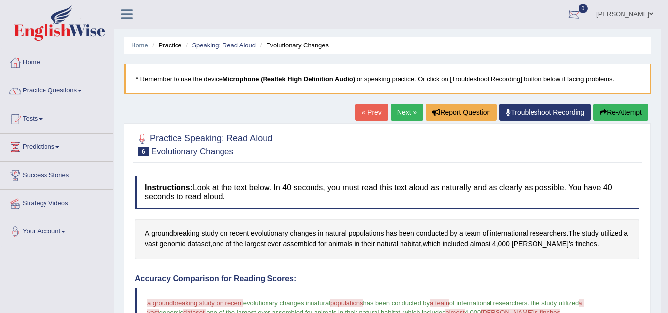
click at [582, 10] on div at bounding box center [574, 14] width 15 height 15
click at [542, 45] on link "See All Alerts" at bounding box center [514, 41] width 55 height 11
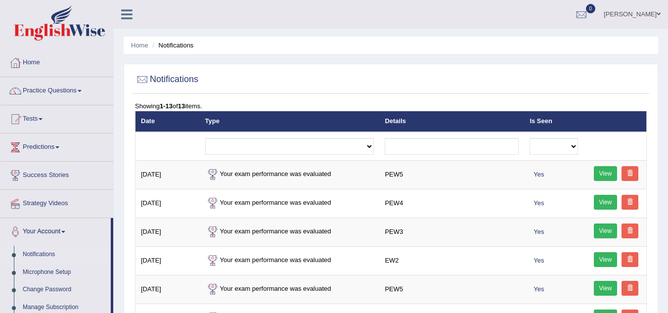
click at [606, 172] on link "View" at bounding box center [606, 173] width 24 height 15
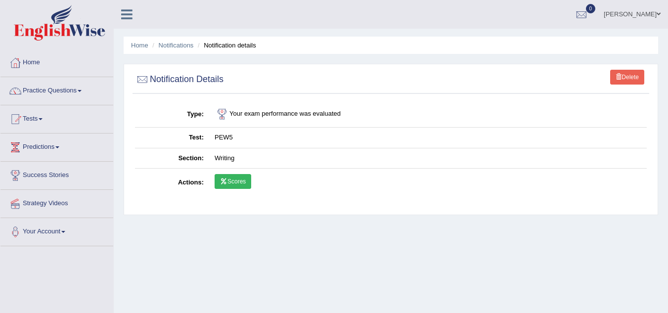
click at [231, 180] on link "Scores" at bounding box center [233, 181] width 37 height 15
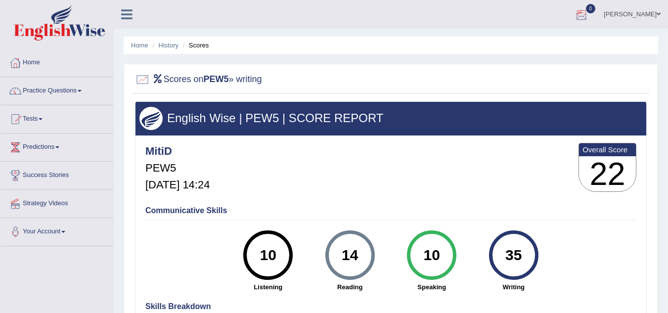
click at [589, 17] on div at bounding box center [581, 14] width 15 height 15
click at [541, 44] on strong "See All Alerts" at bounding box center [519, 42] width 44 height 8
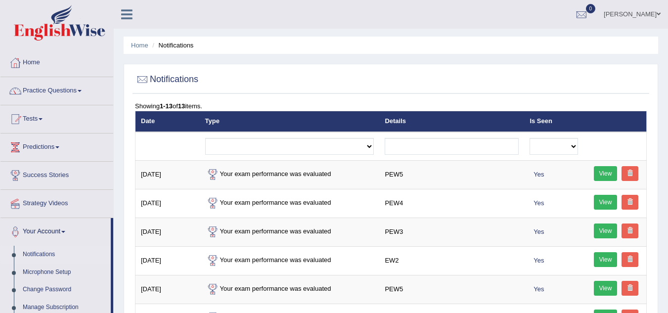
click at [602, 205] on link "View" at bounding box center [606, 202] width 24 height 15
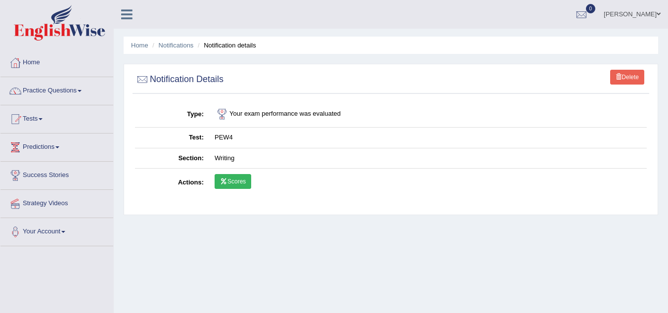
click at [229, 184] on link "Scores" at bounding box center [233, 181] width 37 height 15
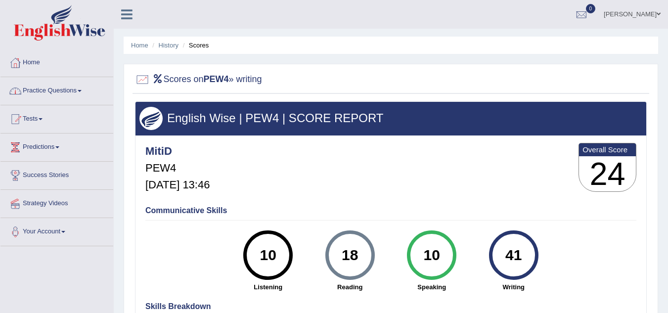
click at [82, 90] on span at bounding box center [80, 91] width 4 height 2
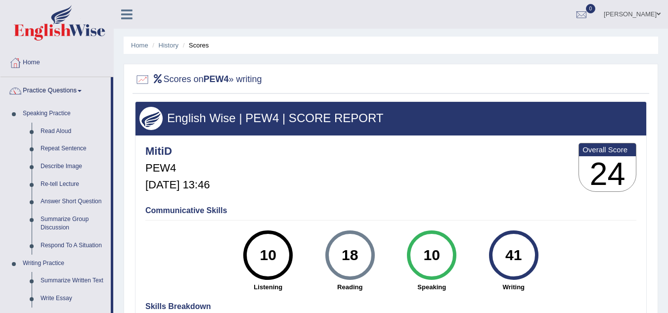
click at [65, 132] on link "Read Aloud" at bounding box center [73, 132] width 75 height 18
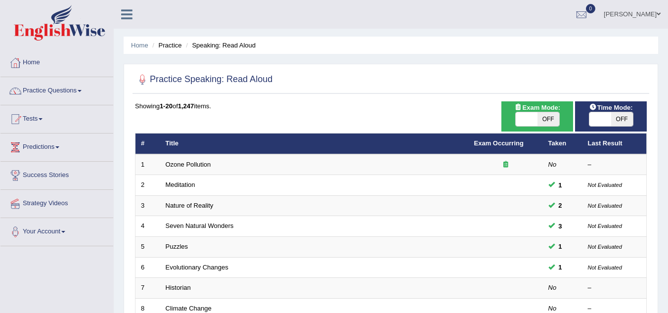
click at [550, 118] on span "OFF" at bounding box center [549, 119] width 22 height 14
checkbox input "true"
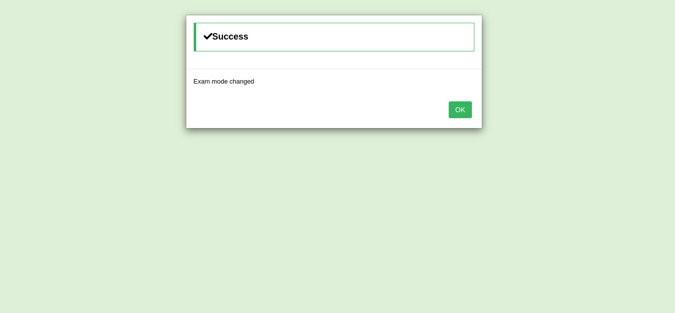
click at [465, 108] on button "OK" at bounding box center [460, 109] width 23 height 17
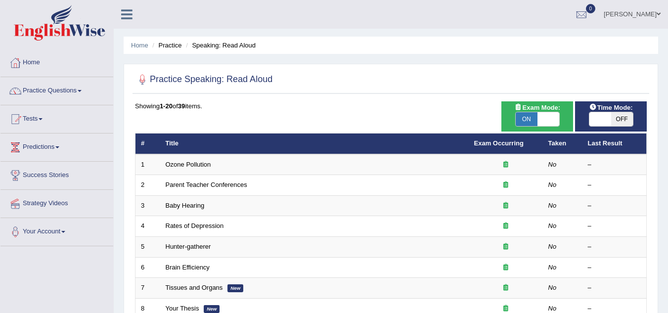
click at [611, 113] on span "OFF" at bounding box center [622, 119] width 22 height 14
checkbox input "true"
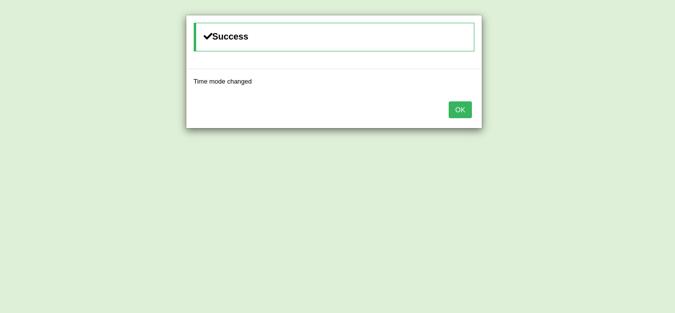
click at [459, 112] on button "OK" at bounding box center [460, 109] width 23 height 17
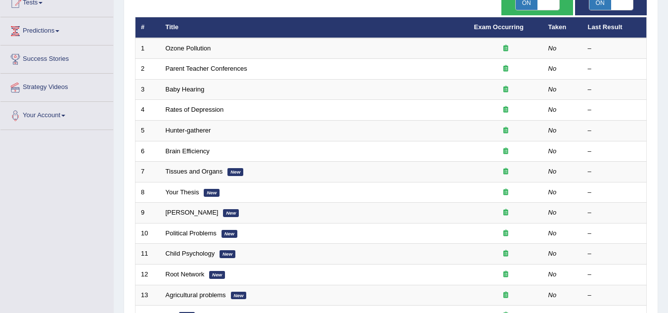
scroll to position [85, 0]
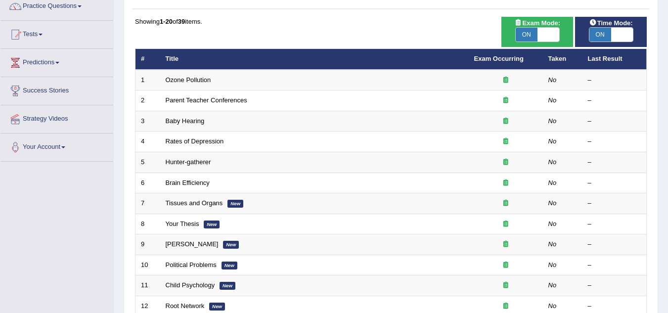
click at [199, 79] on link "Ozone Pollution" at bounding box center [188, 79] width 45 height 7
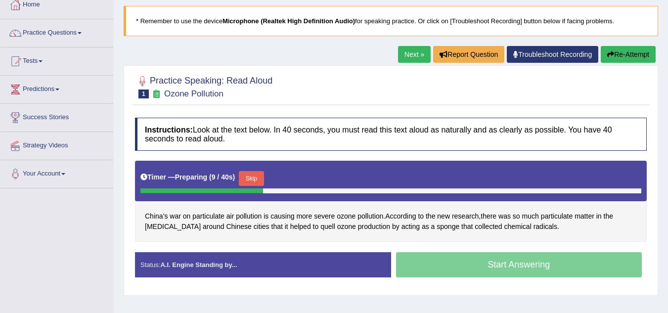
scroll to position [59, 0]
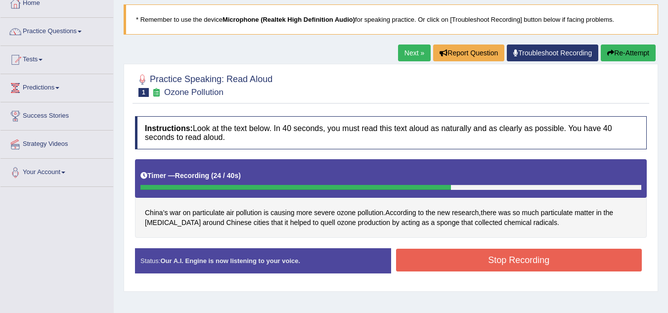
click at [594, 257] on button "Stop Recording" at bounding box center [519, 260] width 246 height 23
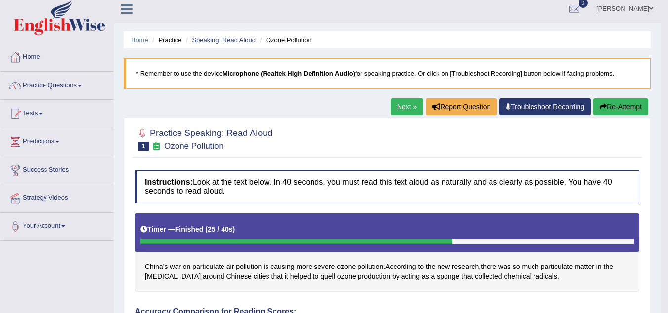
scroll to position [0, 0]
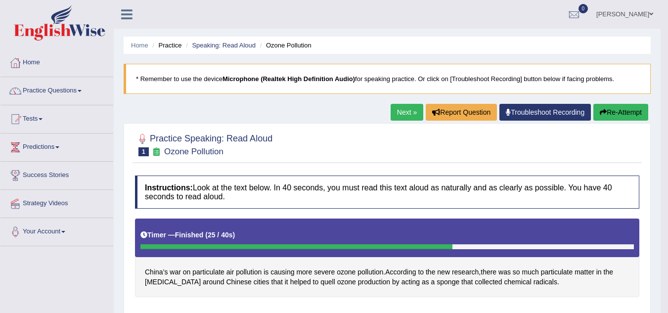
click at [664, 219] on body "Toggle navigation Home Practice Questions Speaking Practice Read Aloud Repeat S…" at bounding box center [334, 156] width 668 height 313
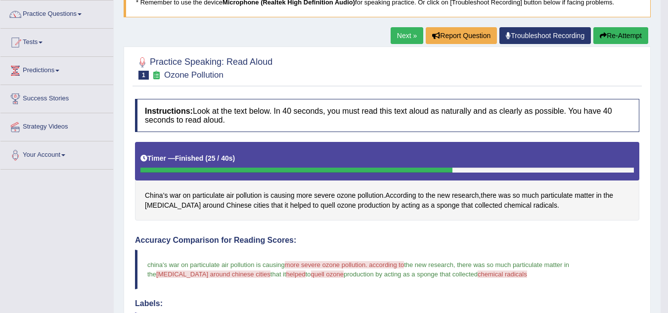
scroll to position [79, 0]
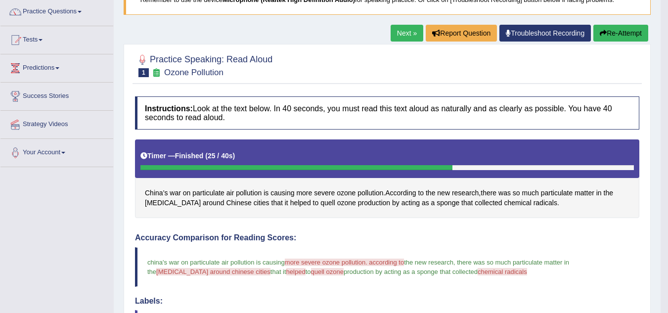
click at [606, 30] on button "Re-Attempt" at bounding box center [620, 33] width 55 height 17
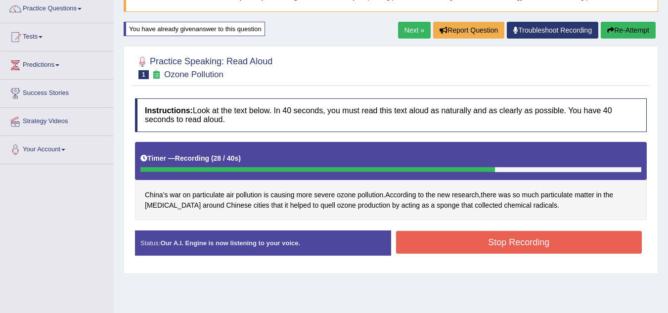
click at [543, 241] on button "Stop Recording" at bounding box center [519, 242] width 246 height 23
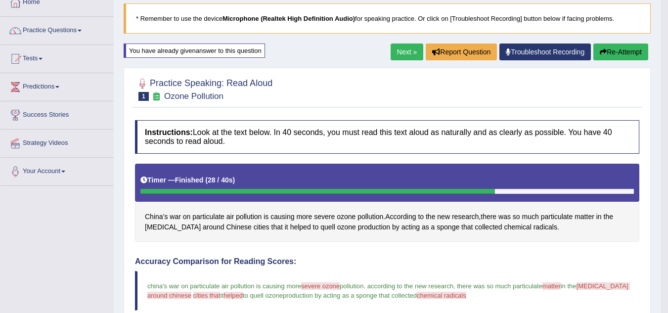
scroll to position [60, 0]
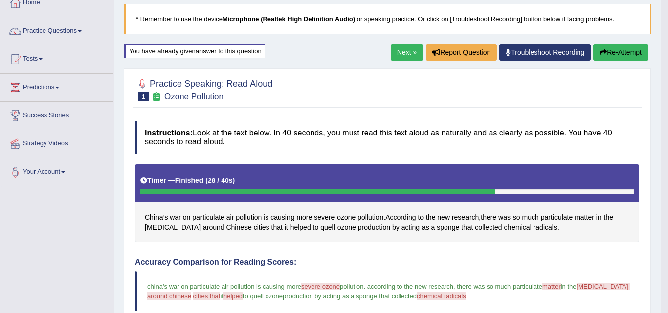
click at [408, 49] on link "Next »" at bounding box center [407, 52] width 33 height 17
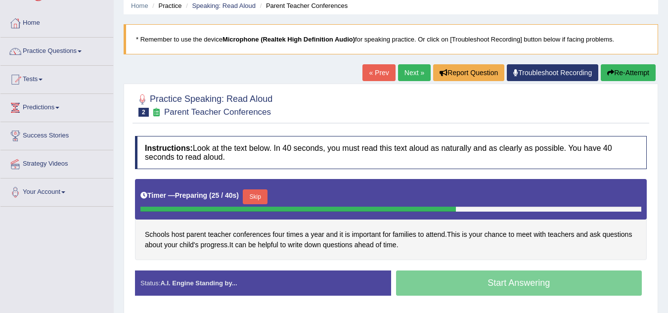
scroll to position [59, 0]
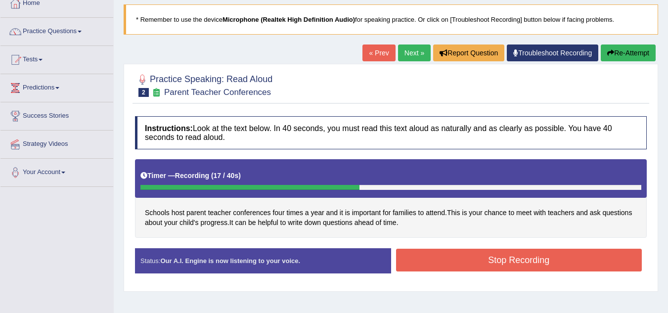
click at [449, 260] on button "Stop Recording" at bounding box center [519, 260] width 246 height 23
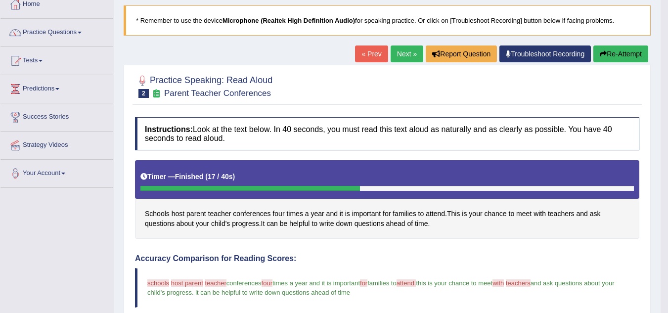
scroll to position [40, 0]
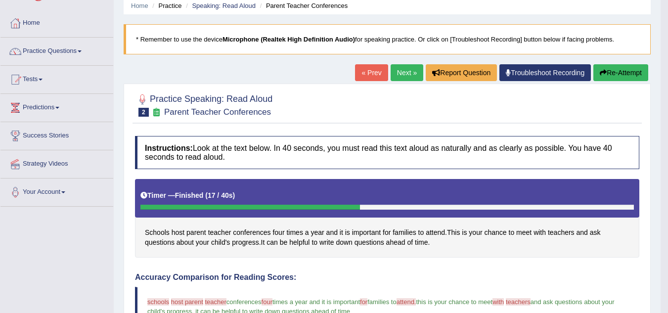
click at [603, 70] on icon "button" at bounding box center [603, 72] width 7 height 7
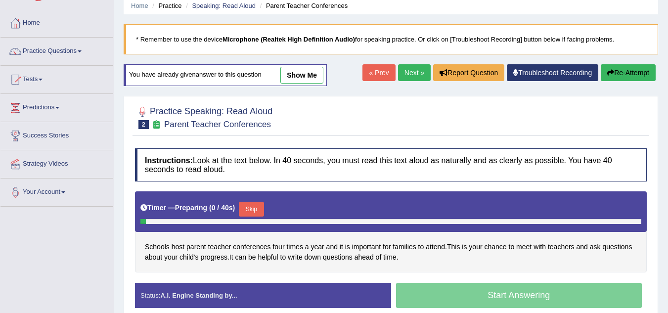
scroll to position [40, 0]
click at [249, 205] on button "Skip" at bounding box center [251, 209] width 25 height 15
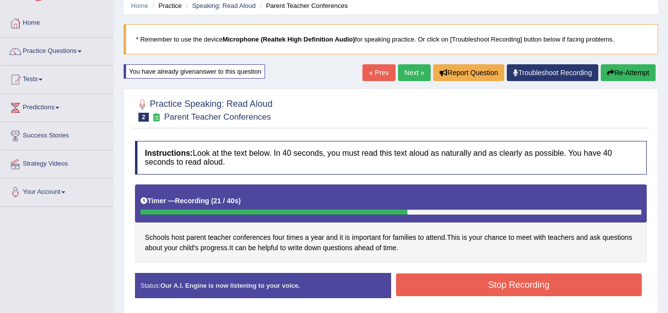
click at [457, 285] on button "Stop Recording" at bounding box center [519, 284] width 246 height 23
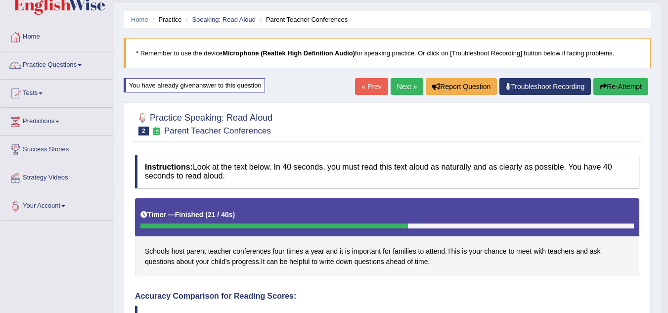
scroll to position [20, 0]
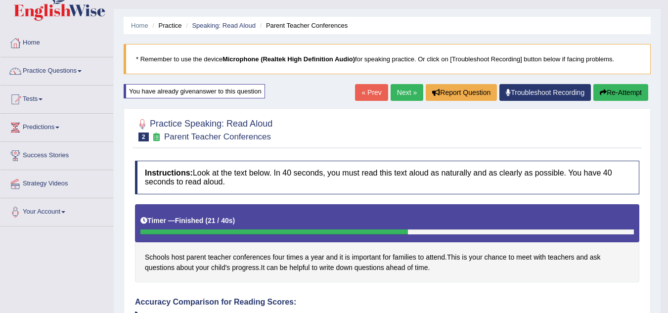
click at [392, 94] on link "Next »" at bounding box center [407, 92] width 33 height 17
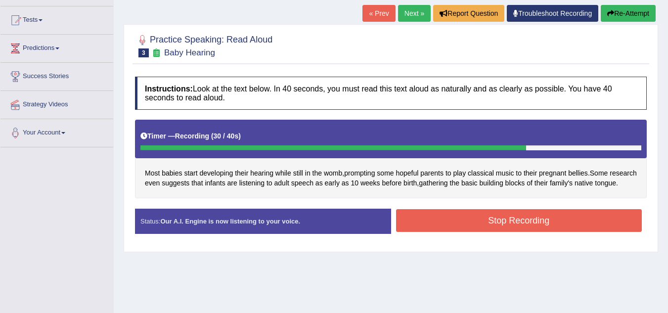
click at [568, 227] on button "Stop Recording" at bounding box center [519, 220] width 246 height 23
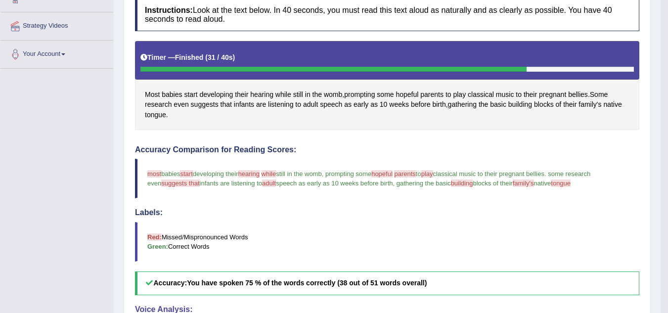
scroll to position [198, 0]
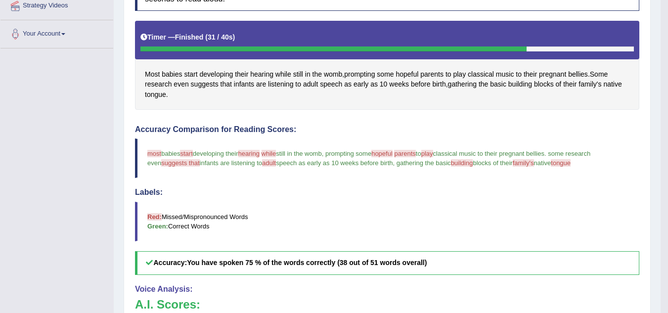
click at [5, 166] on div "Toggle navigation Home Practice Questions Speaking Practice Read Aloud Repeat S…" at bounding box center [330, 147] width 661 height 690
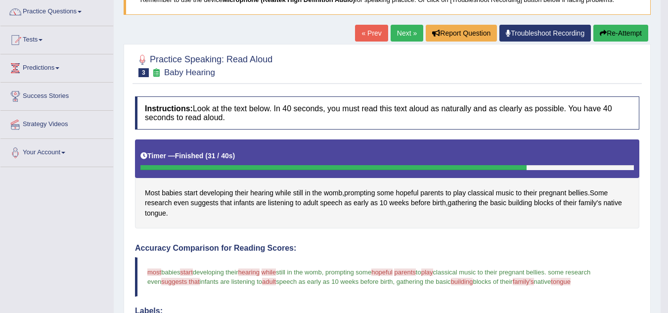
scroll to position [59, 0]
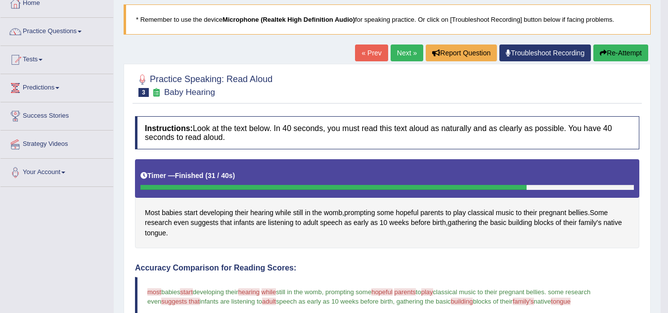
click at [607, 50] on button "Re-Attempt" at bounding box center [620, 53] width 55 height 17
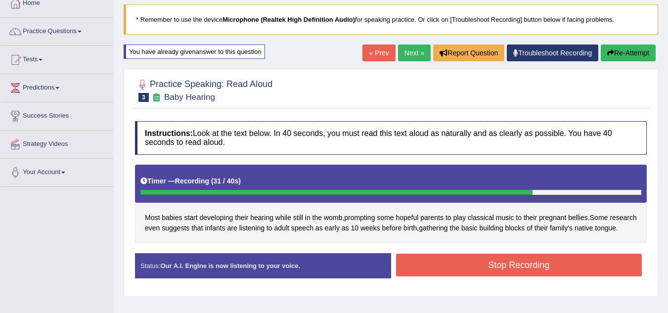
click at [535, 272] on button "Stop Recording" at bounding box center [519, 265] width 246 height 23
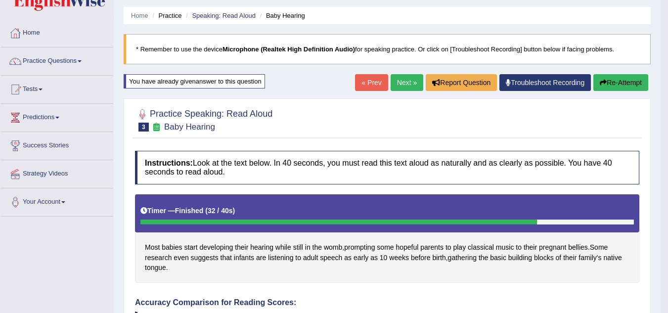
scroll to position [25, 0]
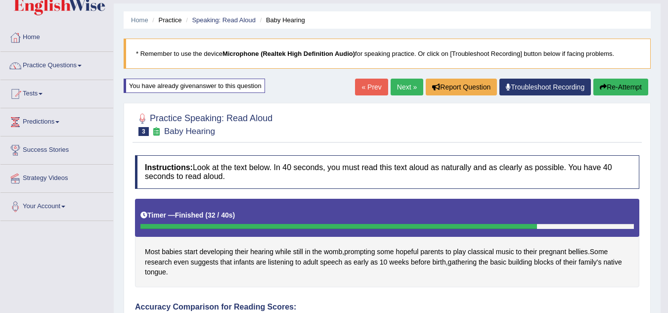
click at [628, 87] on button "Re-Attempt" at bounding box center [620, 87] width 55 height 17
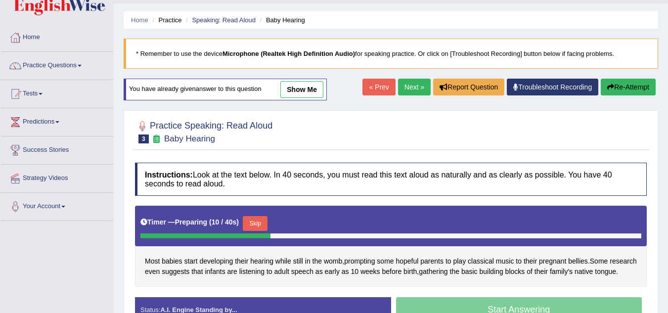
click at [255, 221] on button "Skip" at bounding box center [255, 223] width 25 height 15
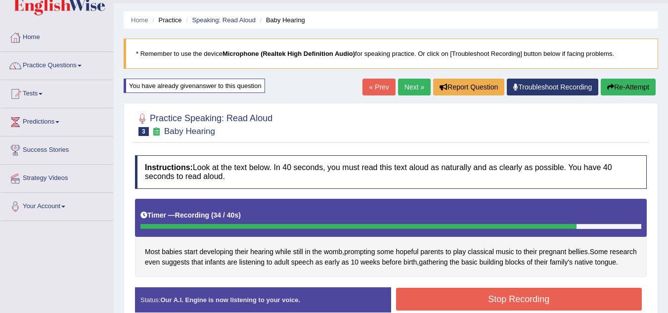
click at [464, 308] on button "Stop Recording" at bounding box center [519, 299] width 246 height 23
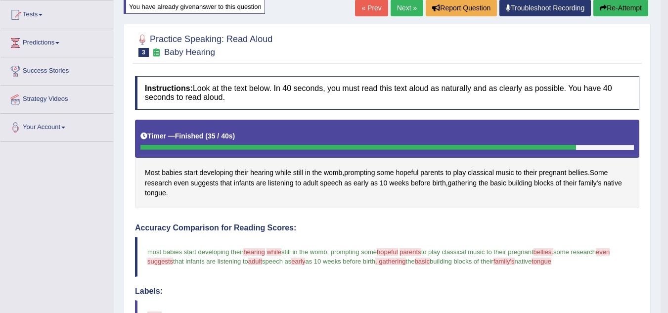
scroll to position [85, 0]
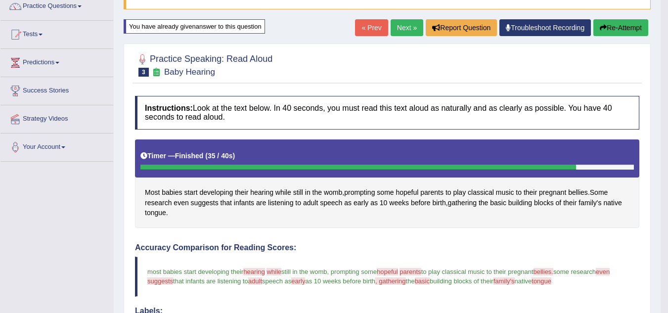
click at [634, 25] on button "Re-Attempt" at bounding box center [620, 27] width 55 height 17
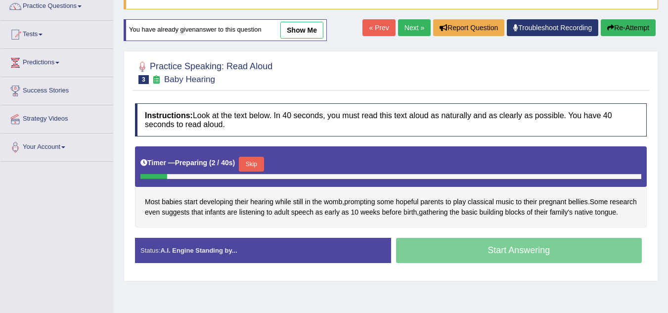
click at [252, 162] on button "Skip" at bounding box center [251, 164] width 25 height 15
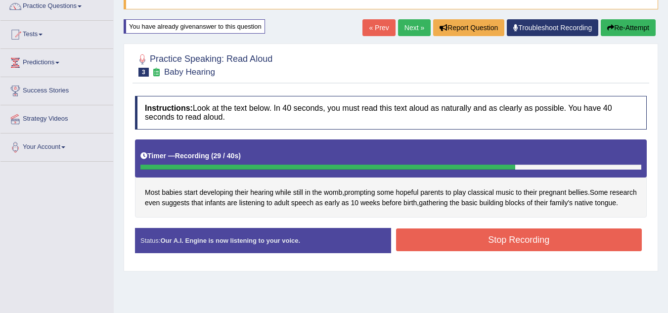
click at [430, 251] on button "Stop Recording" at bounding box center [519, 239] width 246 height 23
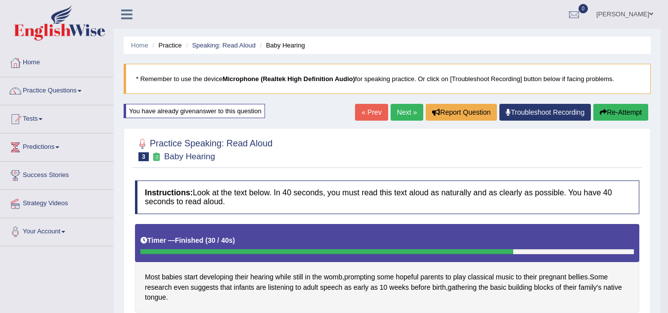
click at [397, 113] on link "Next »" at bounding box center [407, 112] width 33 height 17
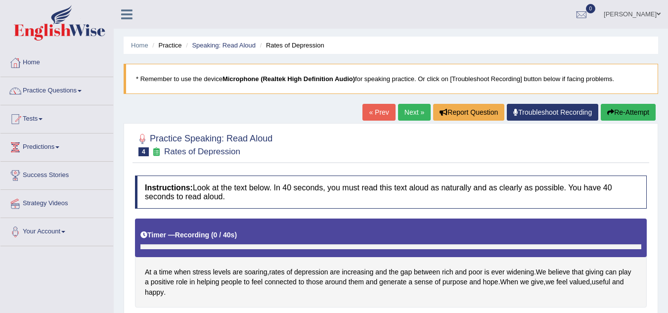
scroll to position [20, 0]
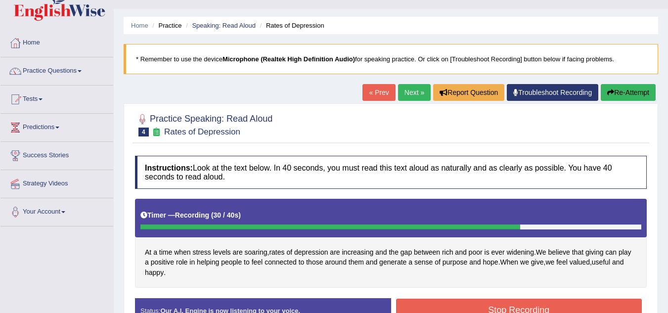
click at [469, 310] on button "Stop Recording" at bounding box center [519, 310] width 246 height 23
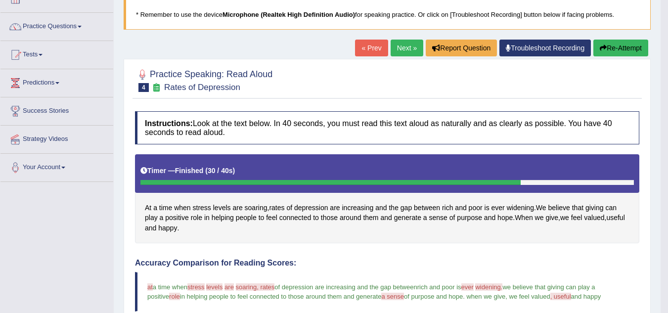
scroll to position [40, 0]
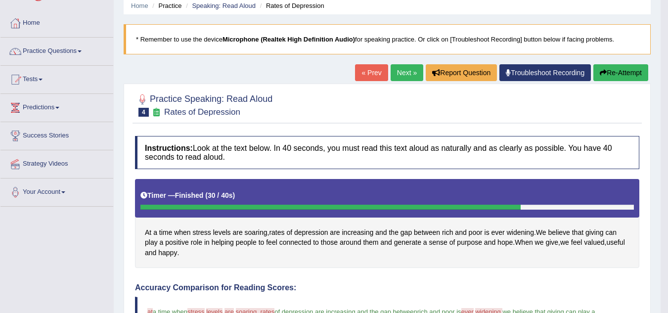
click at [405, 71] on link "Next »" at bounding box center [407, 72] width 33 height 17
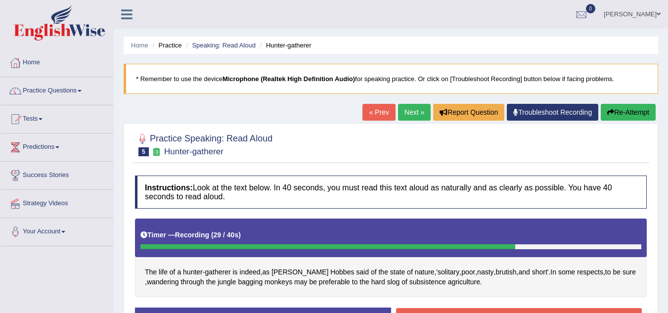
click at [486, 310] on button "Stop Recording" at bounding box center [519, 319] width 246 height 23
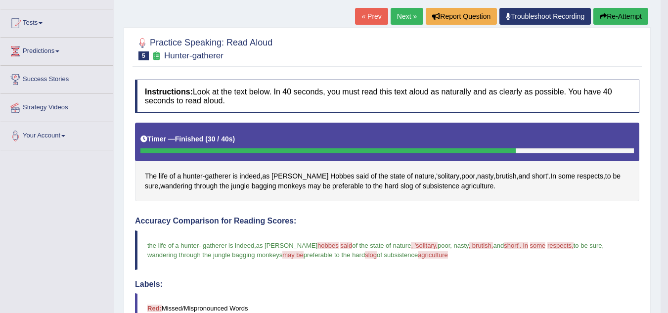
scroll to position [79, 0]
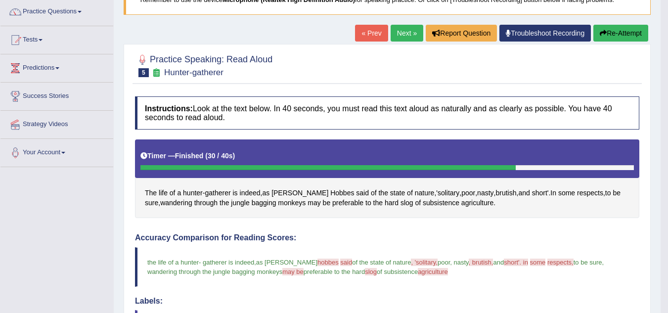
click at [636, 30] on button "Re-Attempt" at bounding box center [620, 33] width 55 height 17
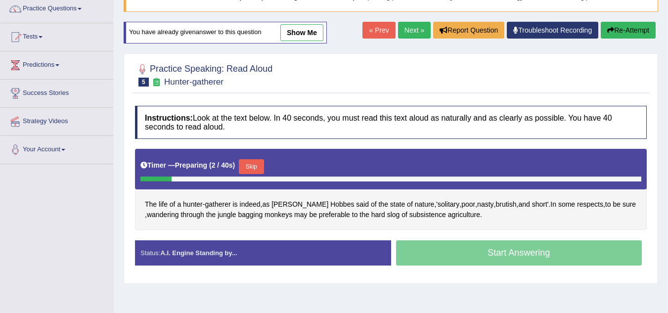
click at [254, 165] on button "Skip" at bounding box center [251, 166] width 25 height 15
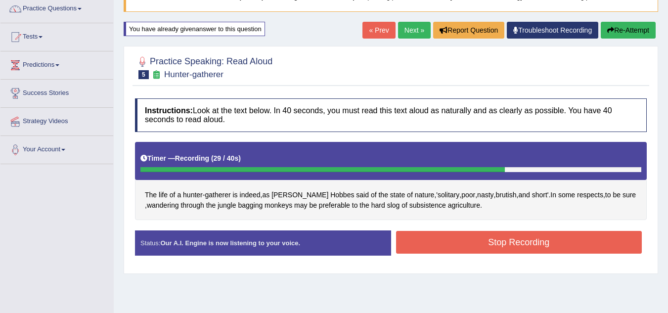
click at [462, 236] on button "Stop Recording" at bounding box center [519, 242] width 246 height 23
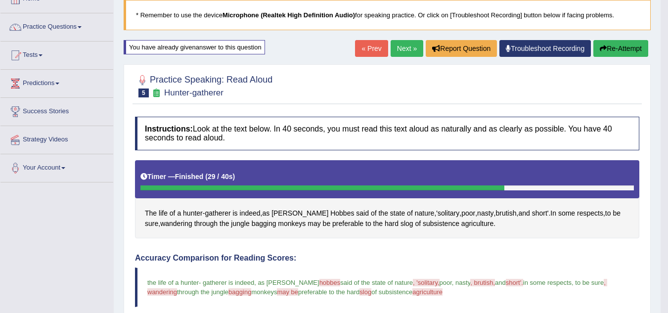
scroll to position [62, 0]
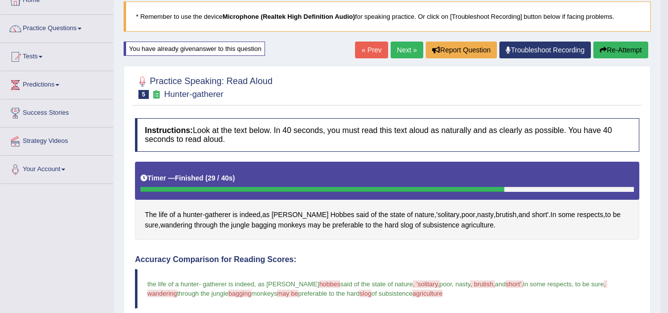
click at [407, 54] on link "Next »" at bounding box center [407, 50] width 33 height 17
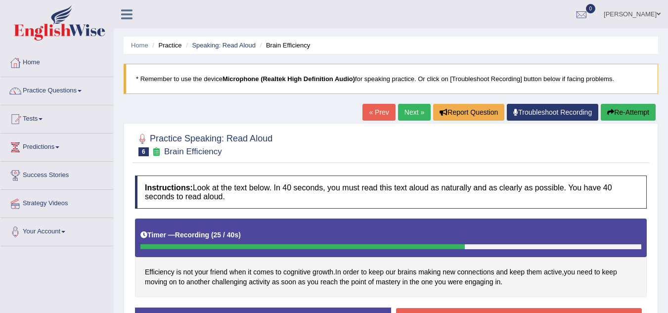
click at [520, 308] on button "Stop Recording" at bounding box center [519, 319] width 246 height 23
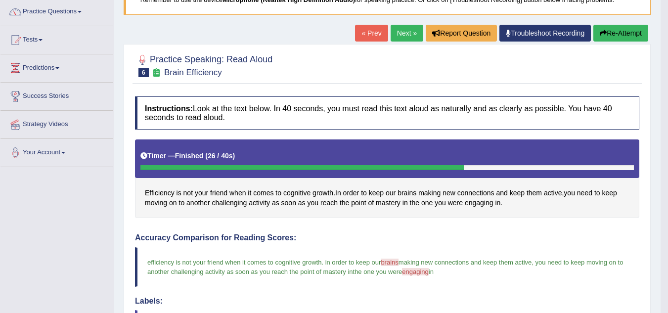
scroll to position [59, 0]
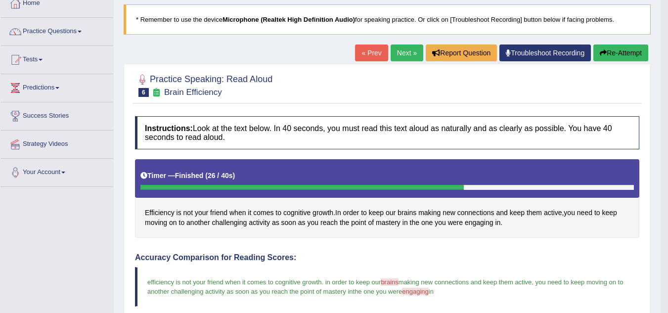
click at [402, 56] on link "Next »" at bounding box center [407, 53] width 33 height 17
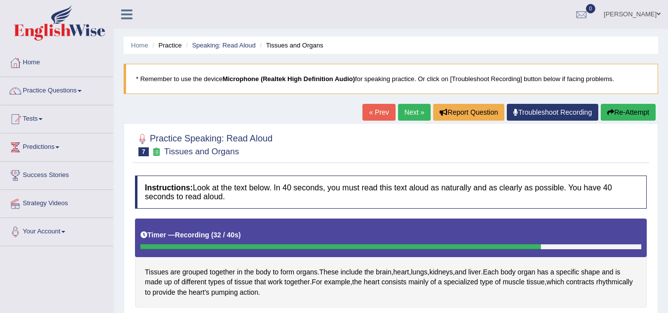
scroll to position [20, 0]
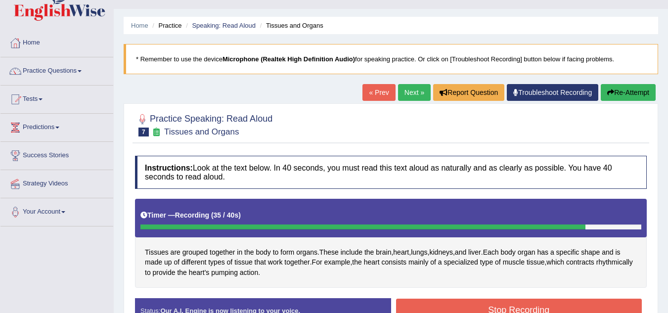
click at [480, 308] on button "Stop Recording" at bounding box center [519, 310] width 246 height 23
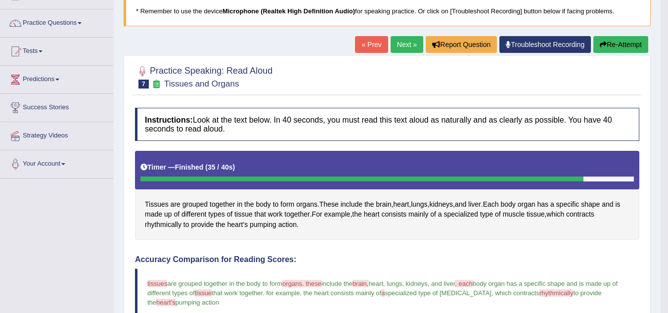
scroll to position [59, 0]
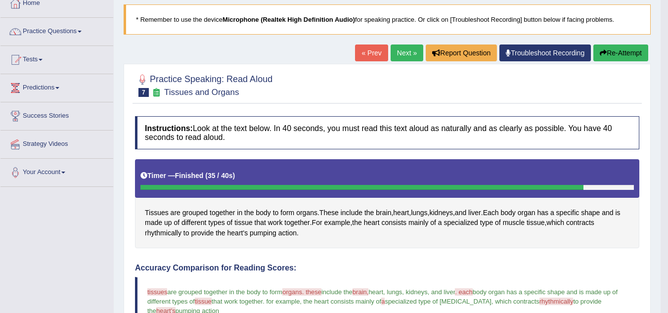
click at [402, 52] on link "Next »" at bounding box center [407, 53] width 33 height 17
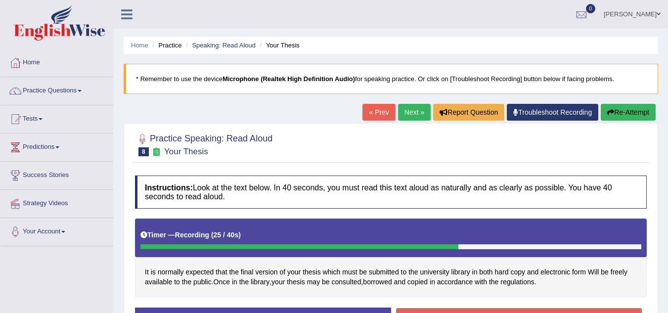
click at [485, 309] on button "Stop Recording" at bounding box center [519, 319] width 246 height 23
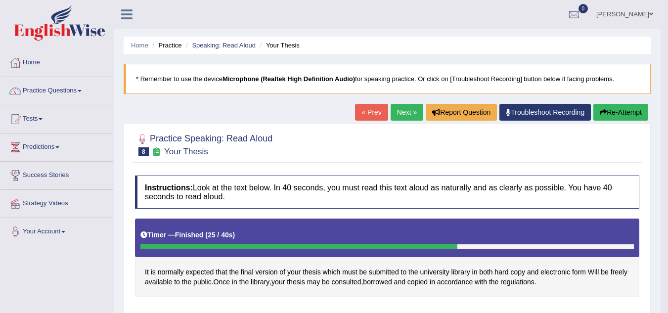
click at [644, 12] on link "[PERSON_NAME]" at bounding box center [625, 13] width 72 height 26
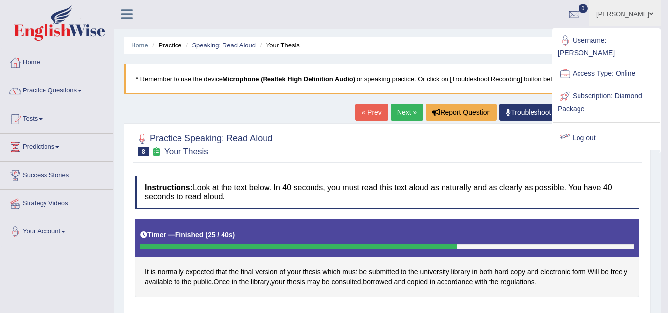
click at [587, 131] on link "Log out" at bounding box center [606, 138] width 107 height 23
